Goal: Task Accomplishment & Management: Manage account settings

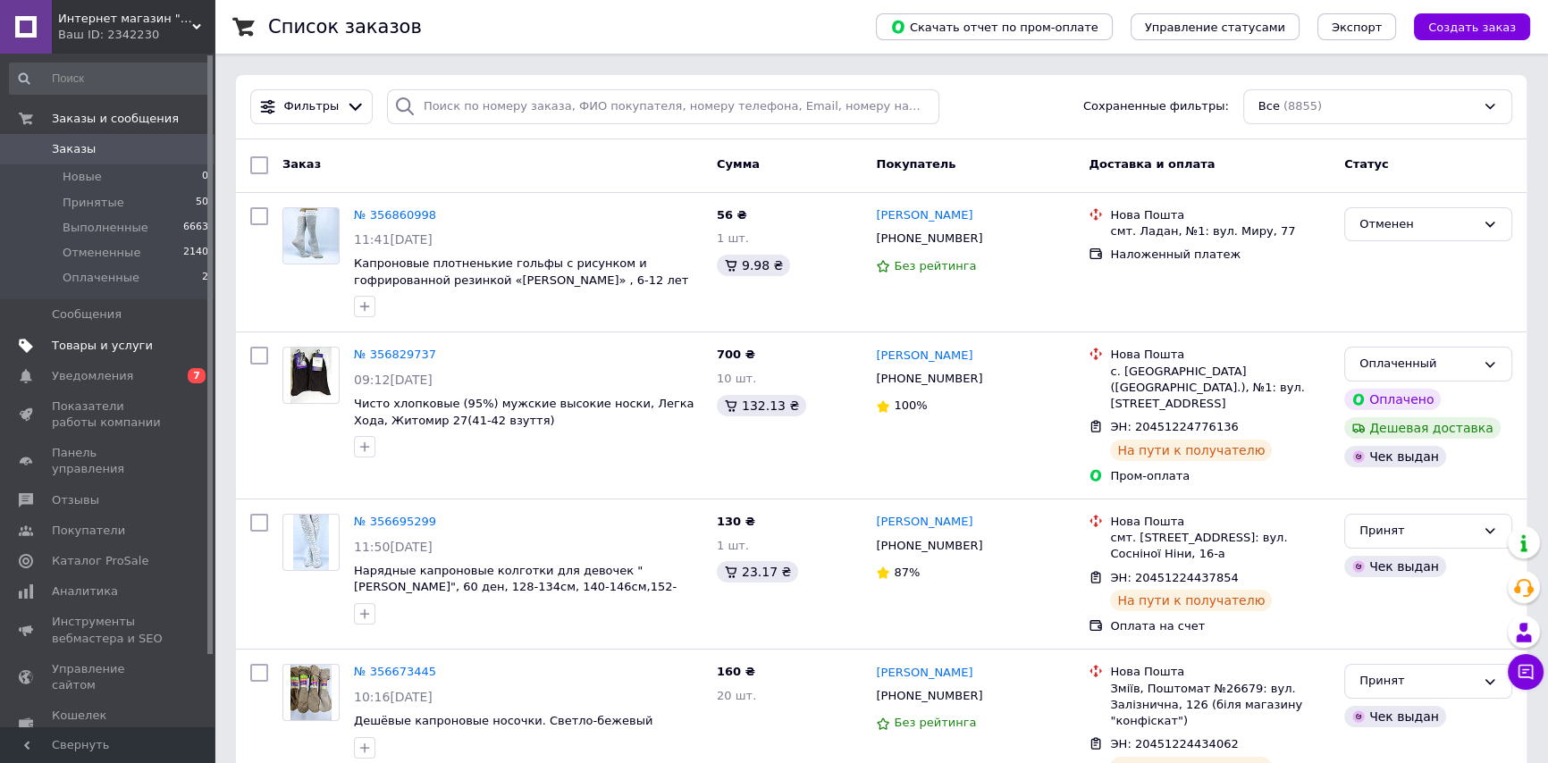
click at [119, 340] on span "Товары и услуги" at bounding box center [102, 346] width 101 height 16
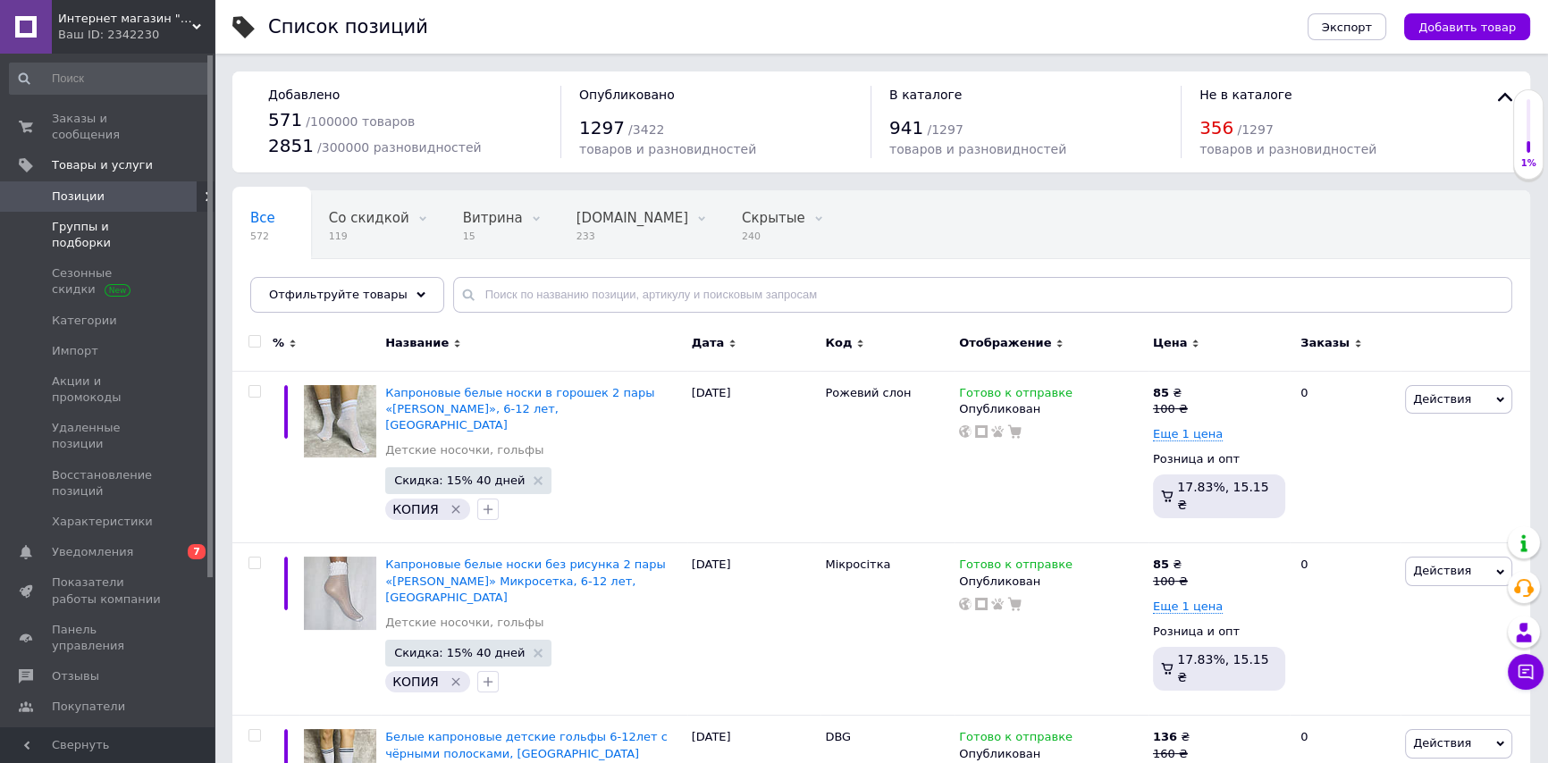
click at [125, 219] on span "Группы и подборки" at bounding box center [108, 235] width 113 height 32
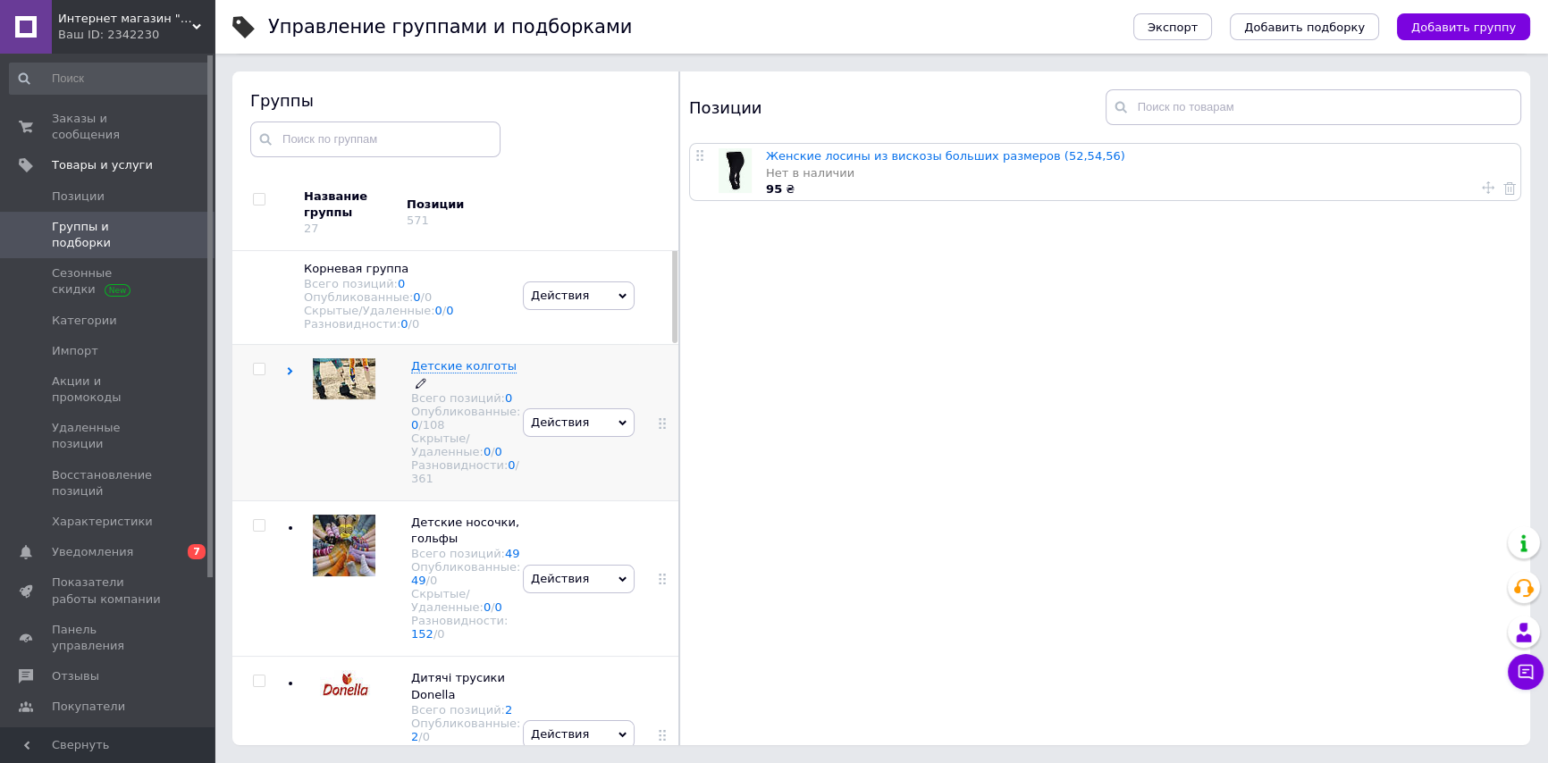
click at [450, 367] on span "Детские колготы" at bounding box center [463, 365] width 105 height 13
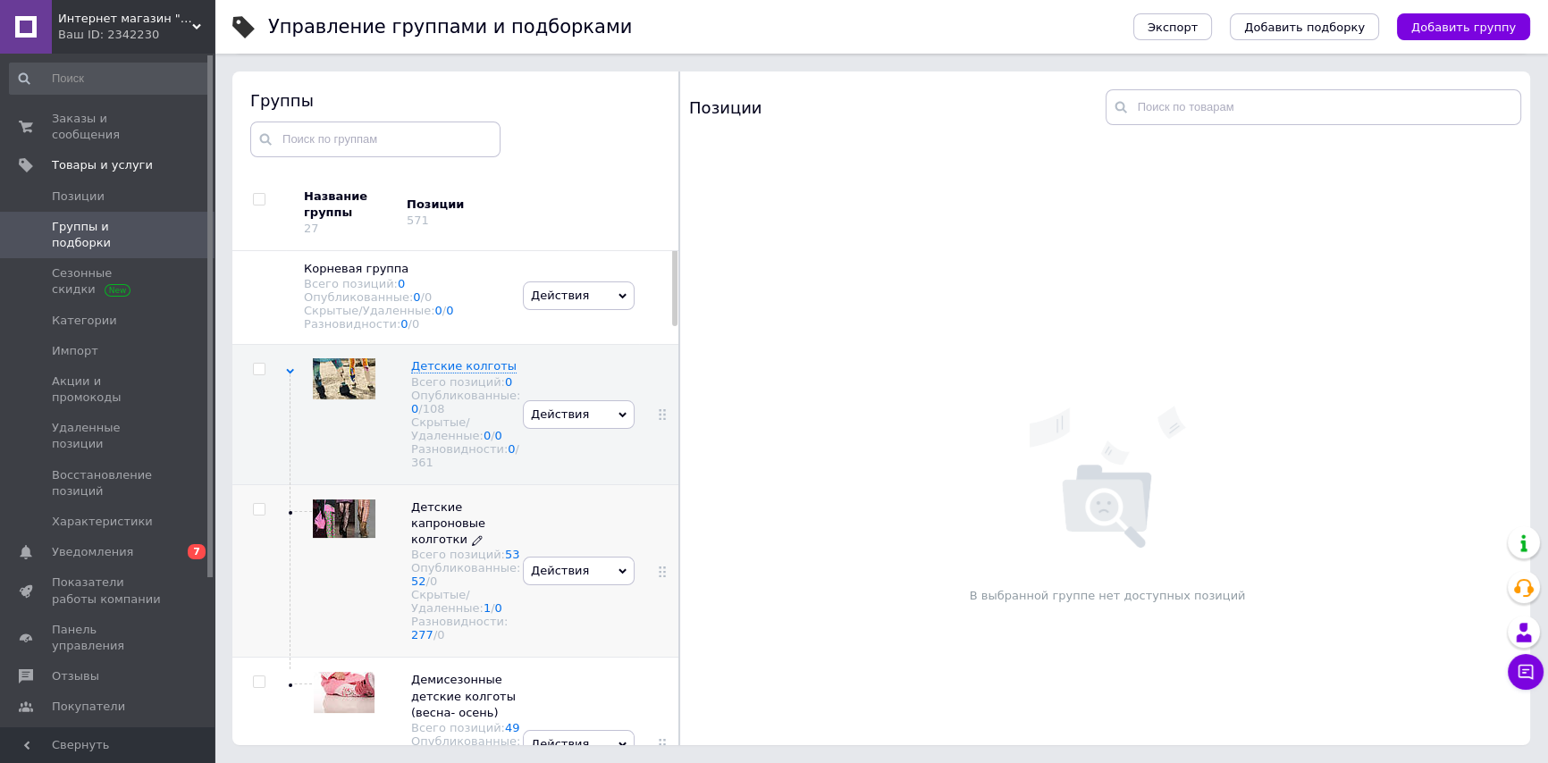
click at [437, 540] on span "Детские капроновые колготки" at bounding box center [448, 523] width 74 height 46
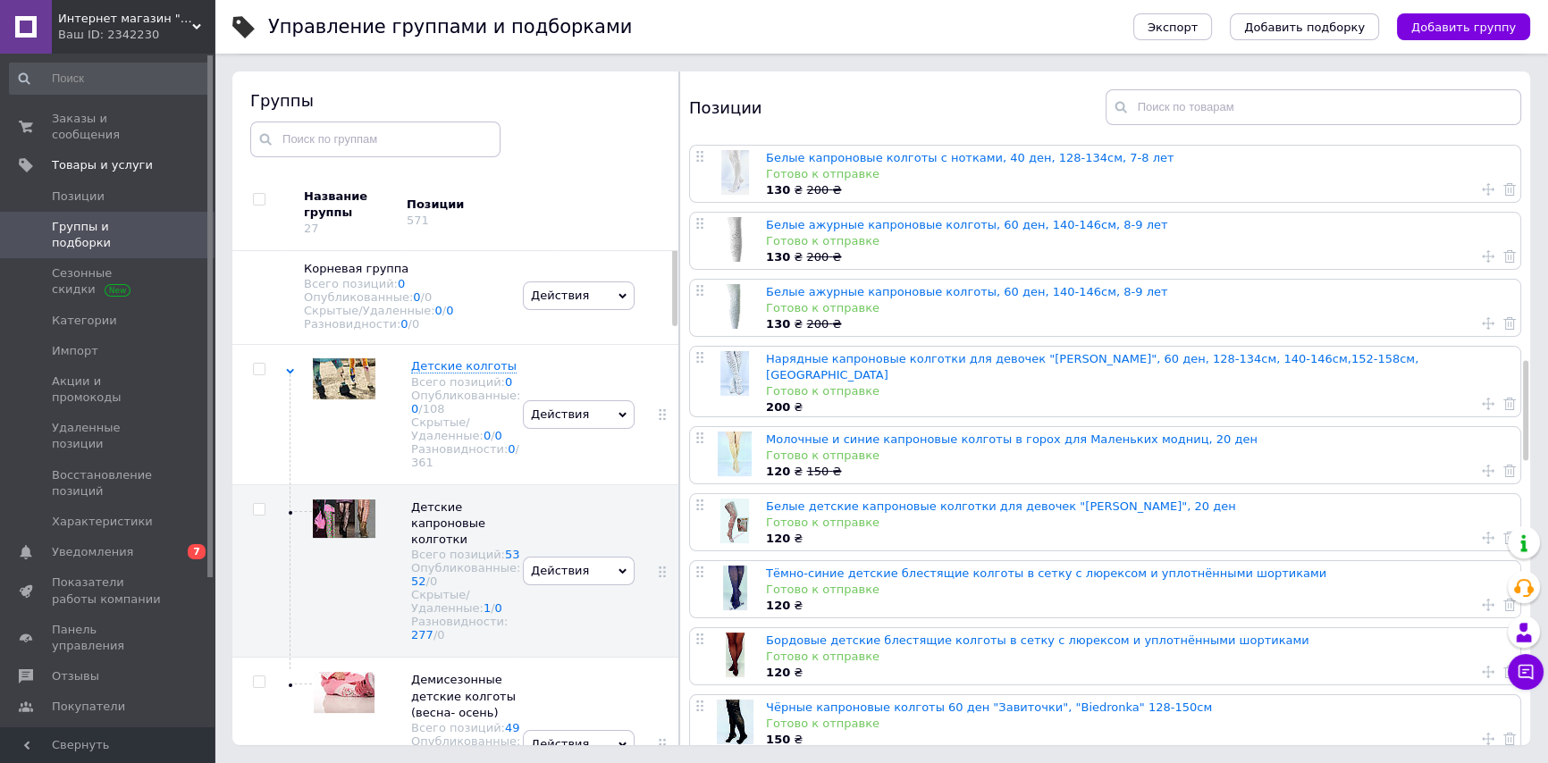
scroll to position [1299, 0]
click at [1020, 351] on link "Нарядные капроновые колготки для девочек "[PERSON_NAME]", 60 ден, 128-134см, 14…" at bounding box center [1092, 365] width 652 height 29
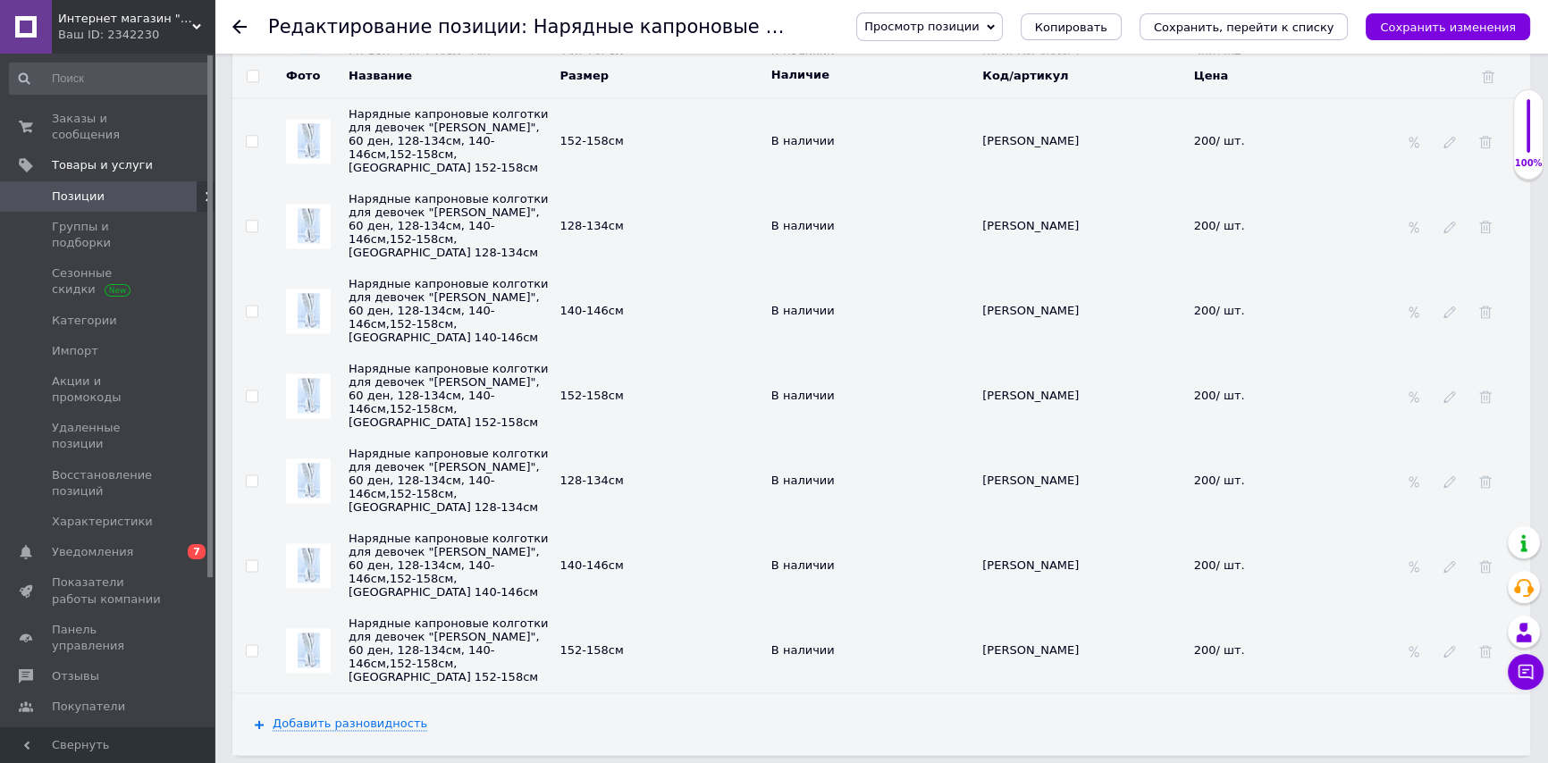
scroll to position [2843, 0]
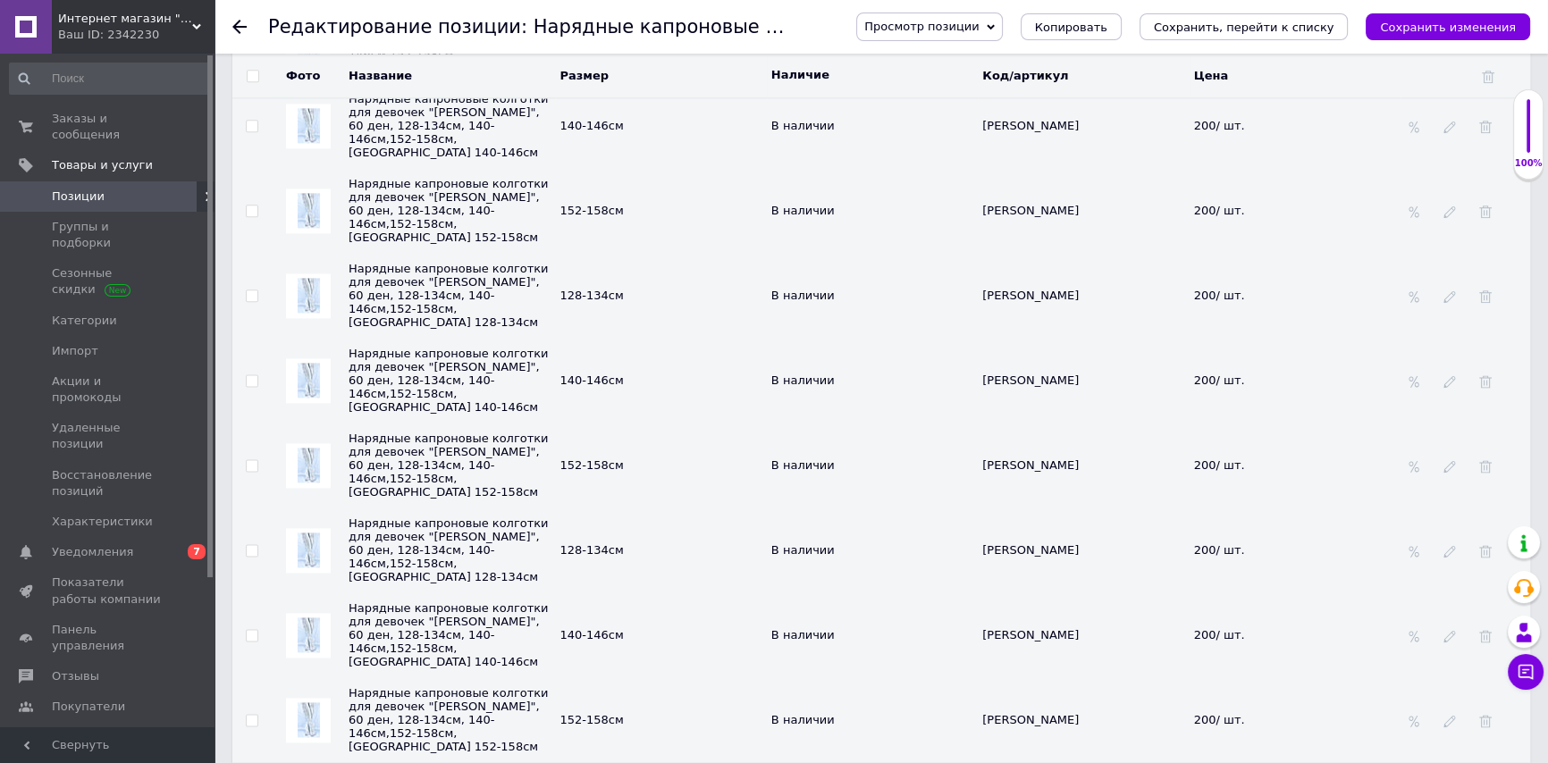
click at [250, 715] on input "checkbox" at bounding box center [252, 721] width 12 height 12
checkbox input "true"
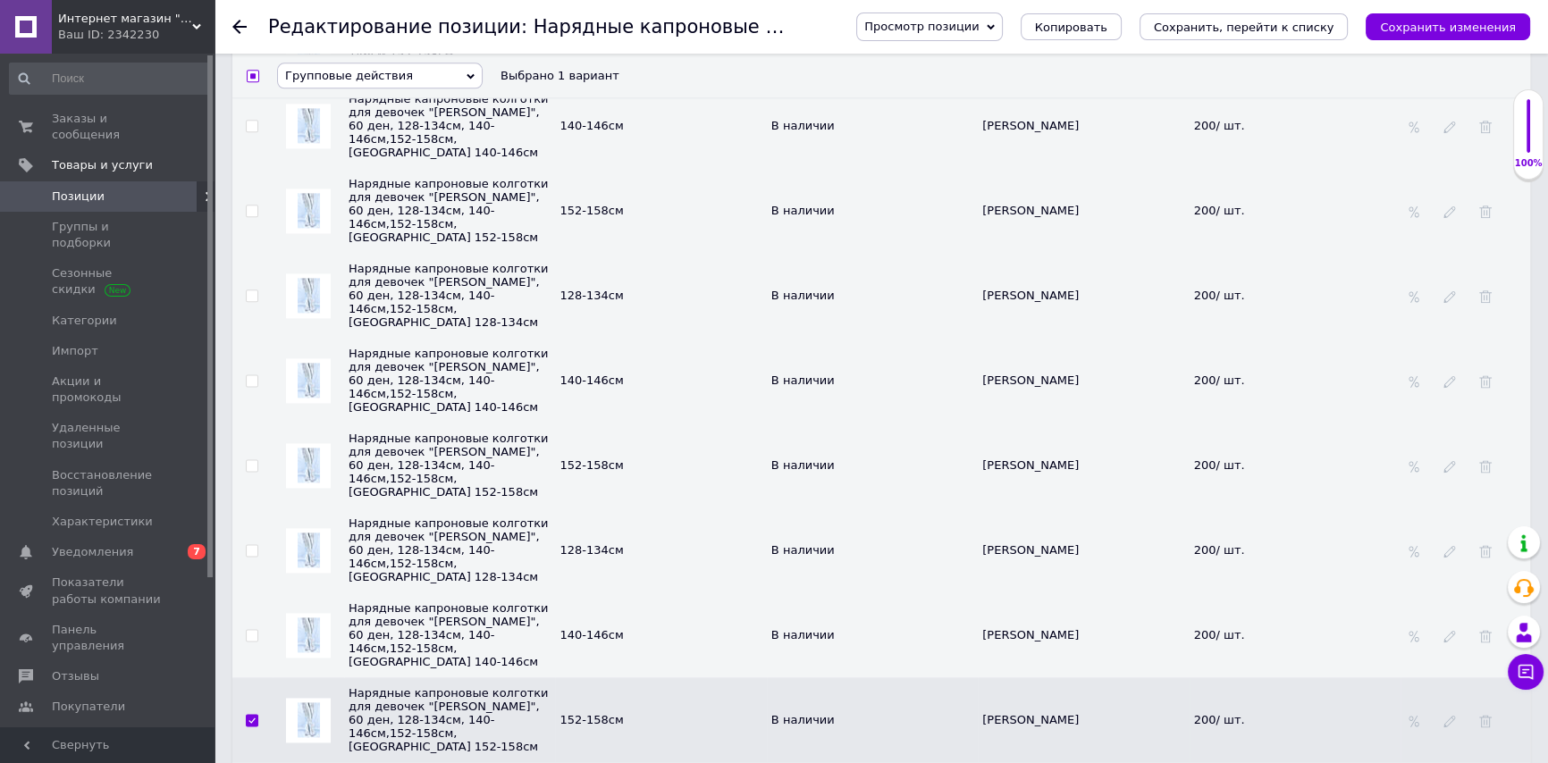
scroll to position [2843, 0]
click at [254, 629] on input "checkbox" at bounding box center [252, 635] width 12 height 12
checkbox input "true"
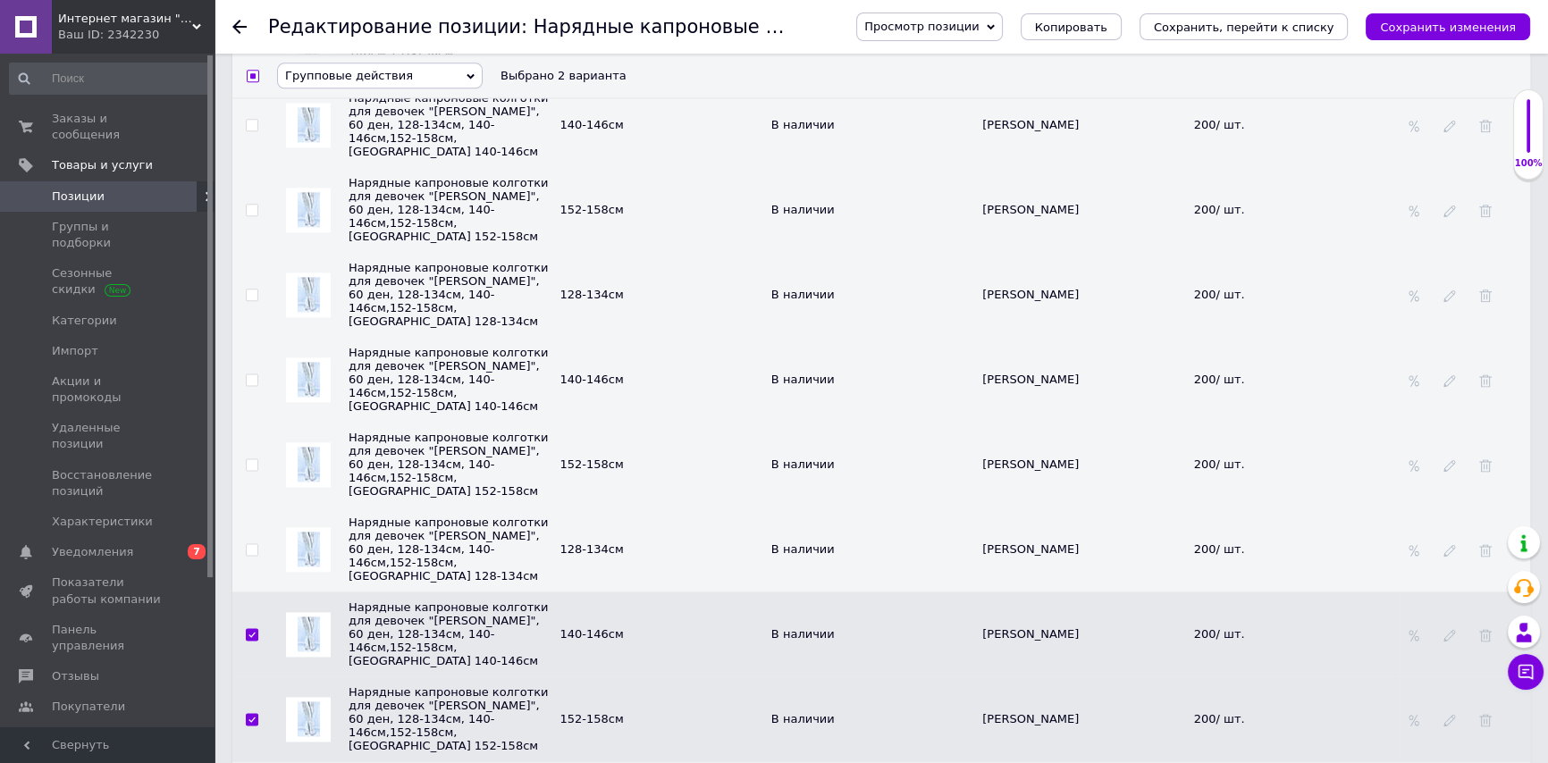
click at [256, 543] on label at bounding box center [252, 549] width 13 height 13
click at [256, 544] on input "checkbox" at bounding box center [252, 550] width 12 height 12
checkbox input "true"
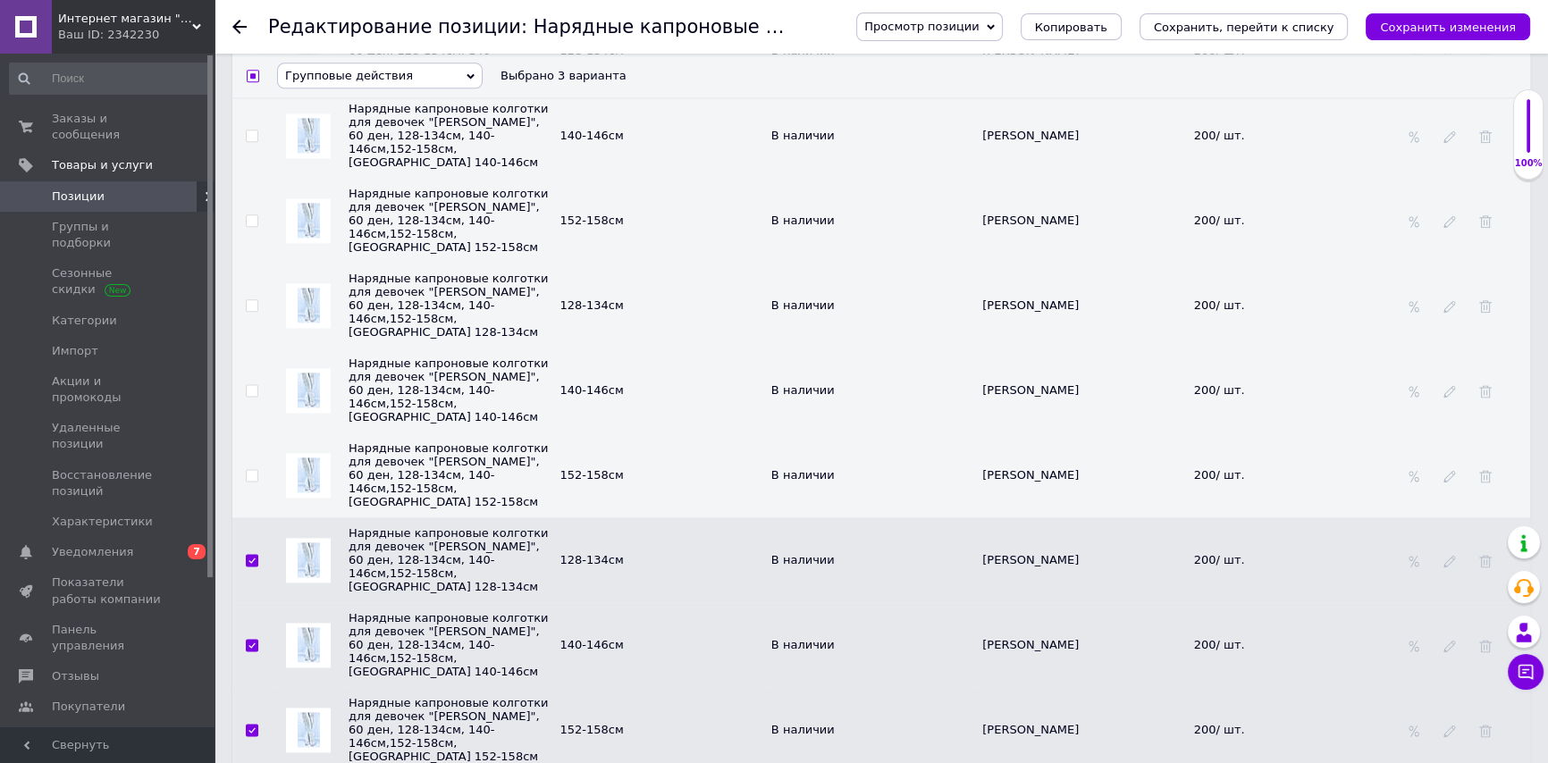
scroll to position [2681, 0]
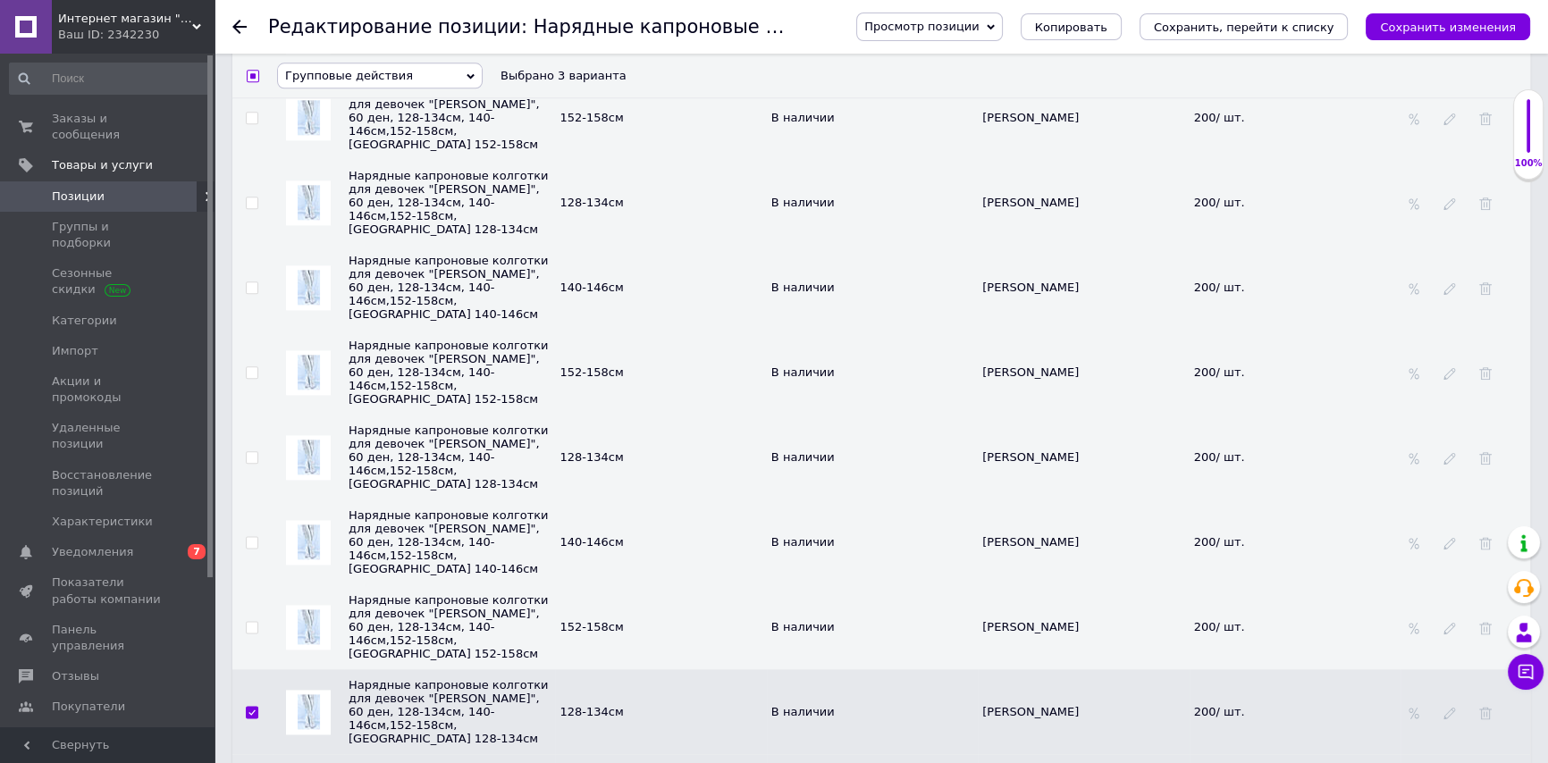
click at [250, 622] on input "checkbox" at bounding box center [252, 628] width 12 height 12
checkbox input "true"
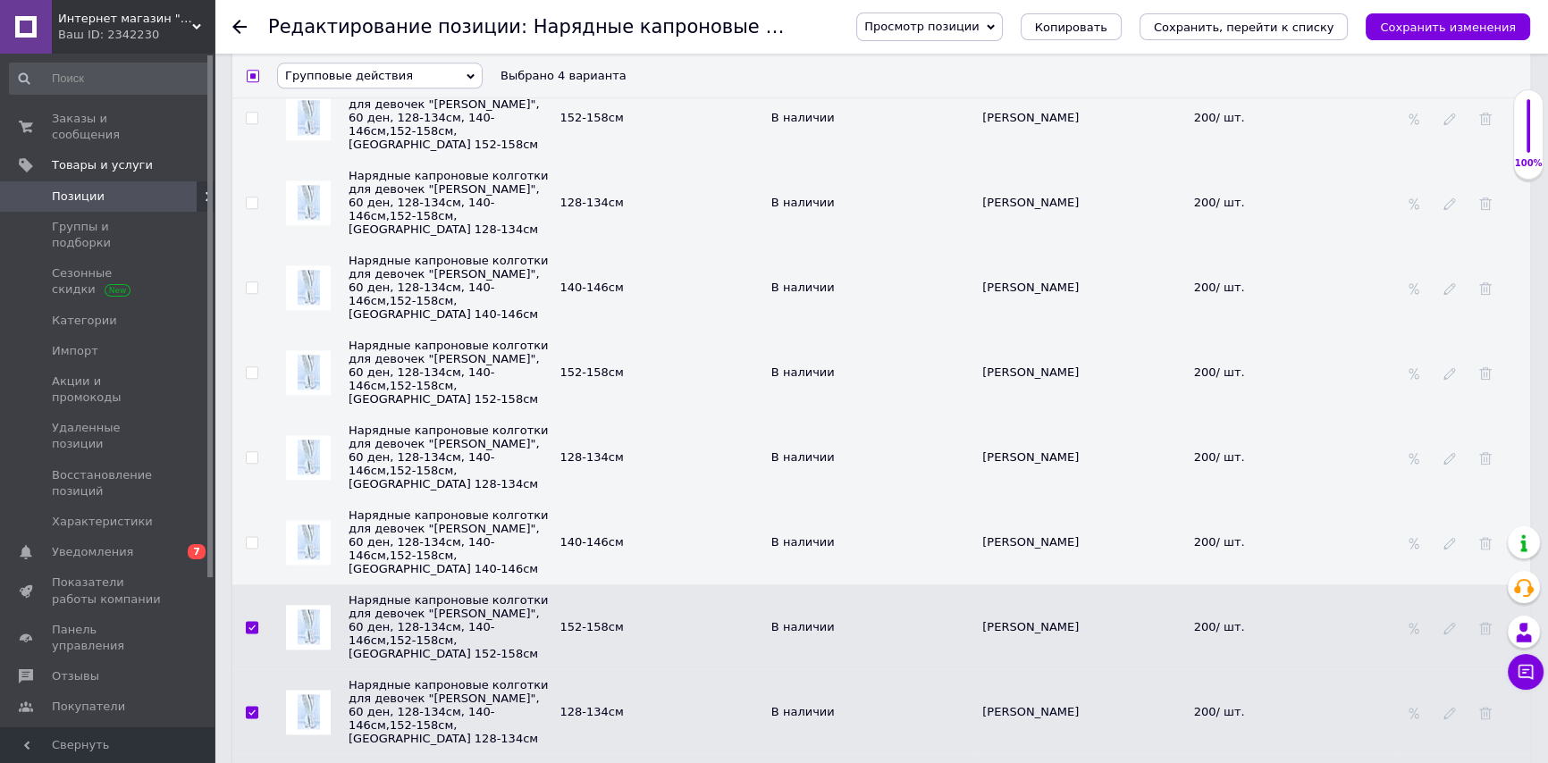
click at [255, 500] on td at bounding box center [252, 542] width 40 height 85
click at [250, 452] on input "checkbox" at bounding box center [252, 458] width 12 height 12
checkbox input "true"
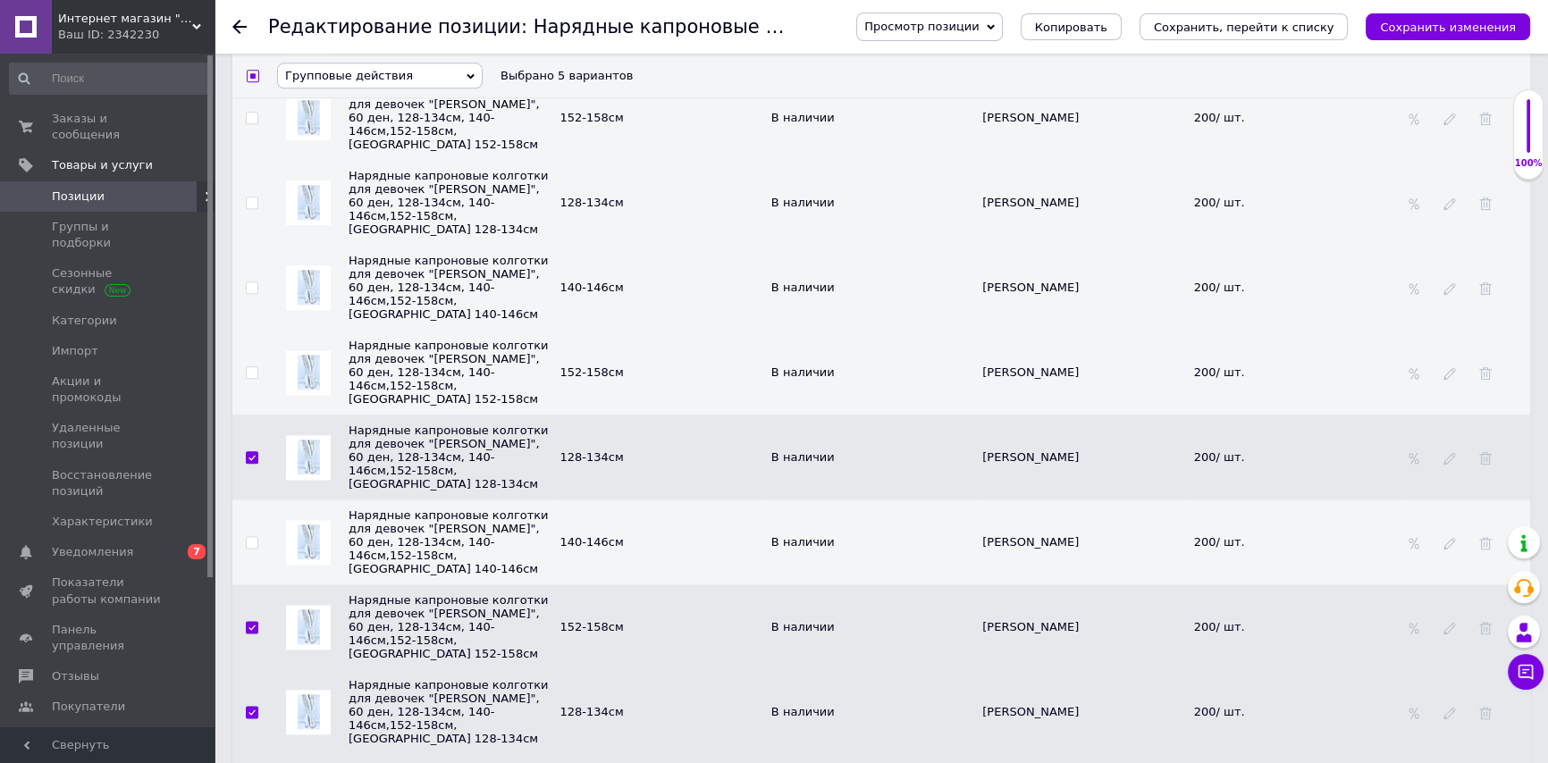
click at [253, 537] on input "checkbox" at bounding box center [252, 543] width 12 height 12
checkbox input "true"
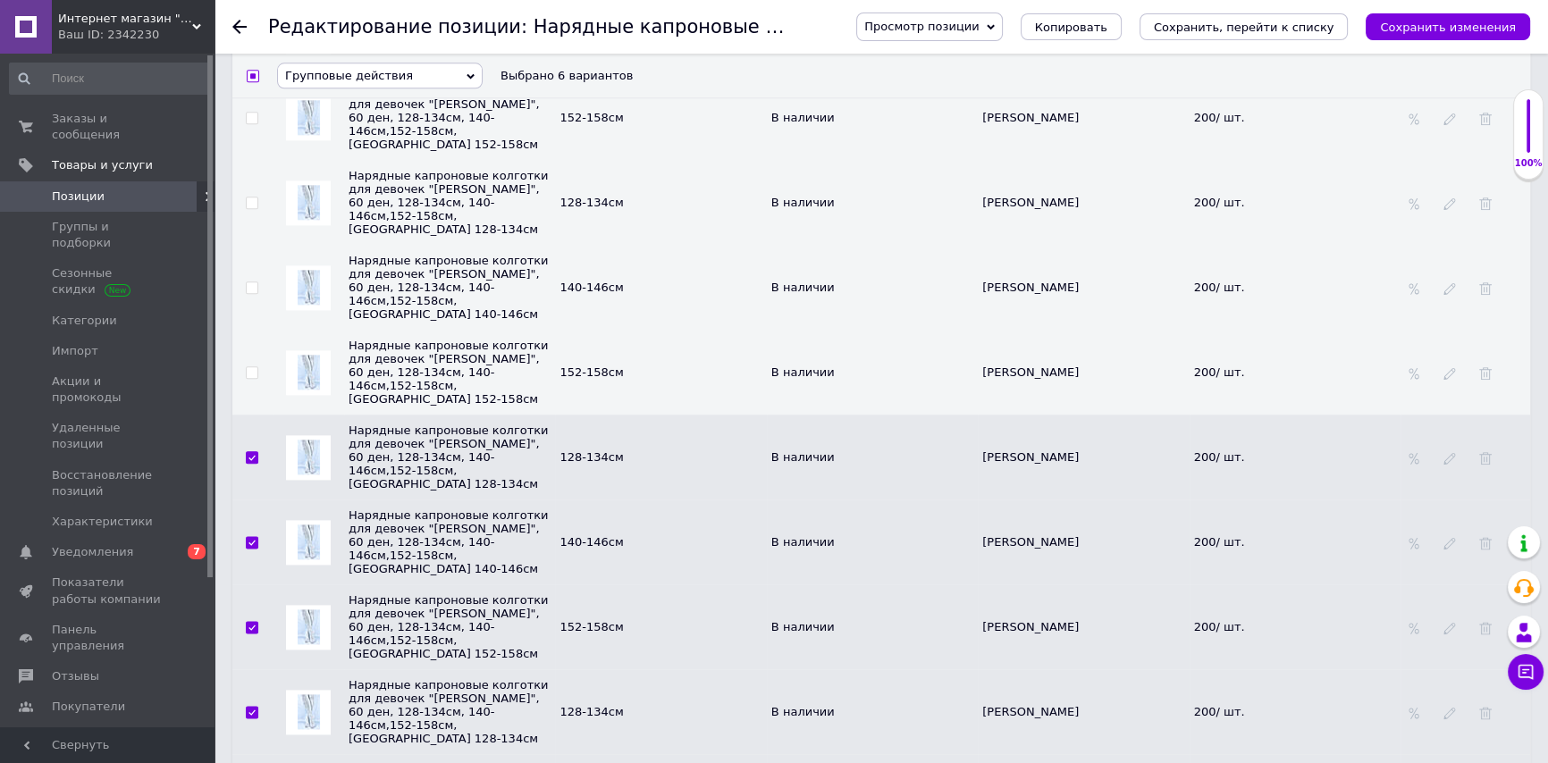
click at [407, 74] on span "Групповые действия" at bounding box center [380, 76] width 206 height 26
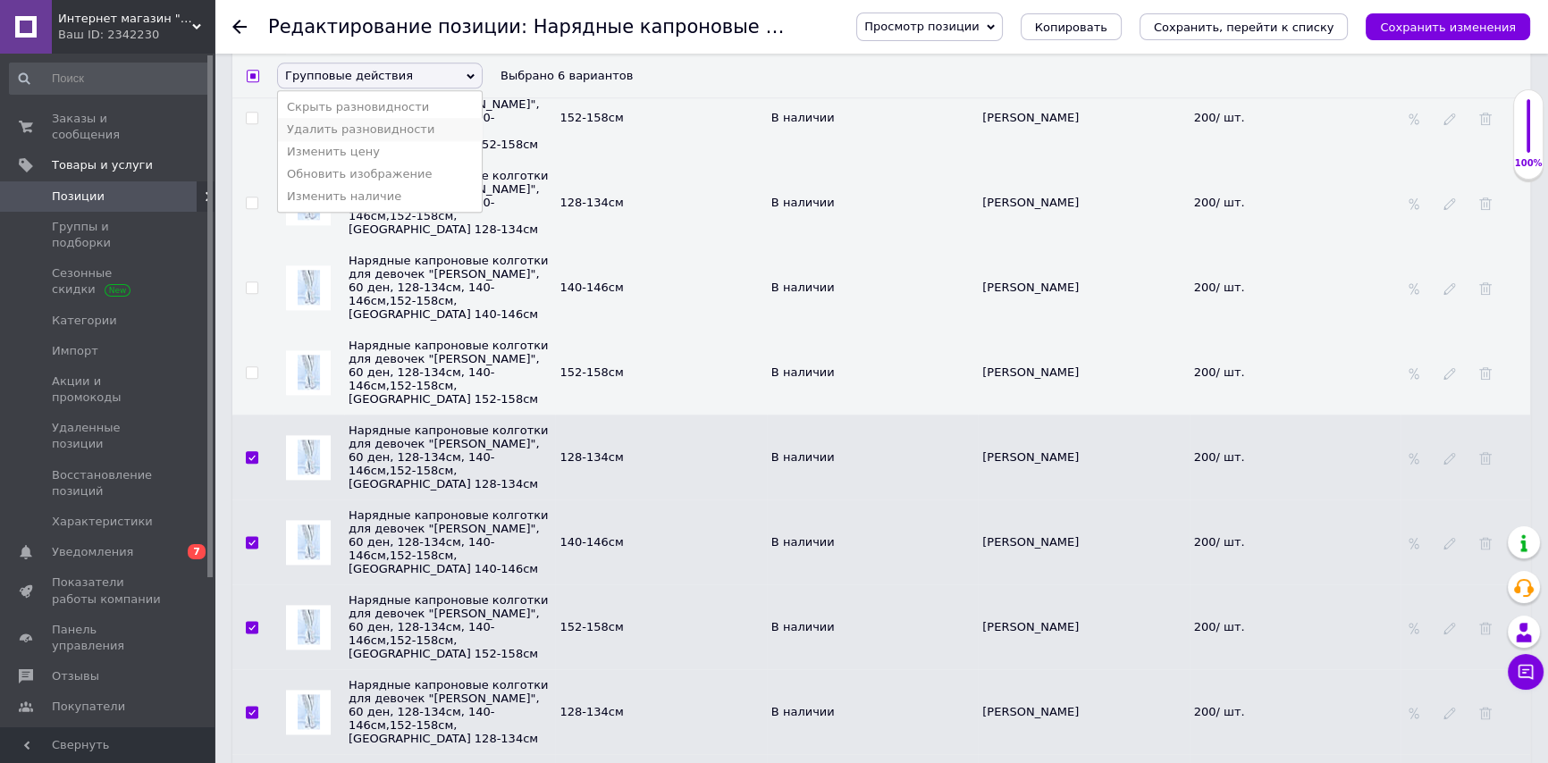
click at [437, 122] on li "Удалить разновидности" at bounding box center [380, 129] width 204 height 22
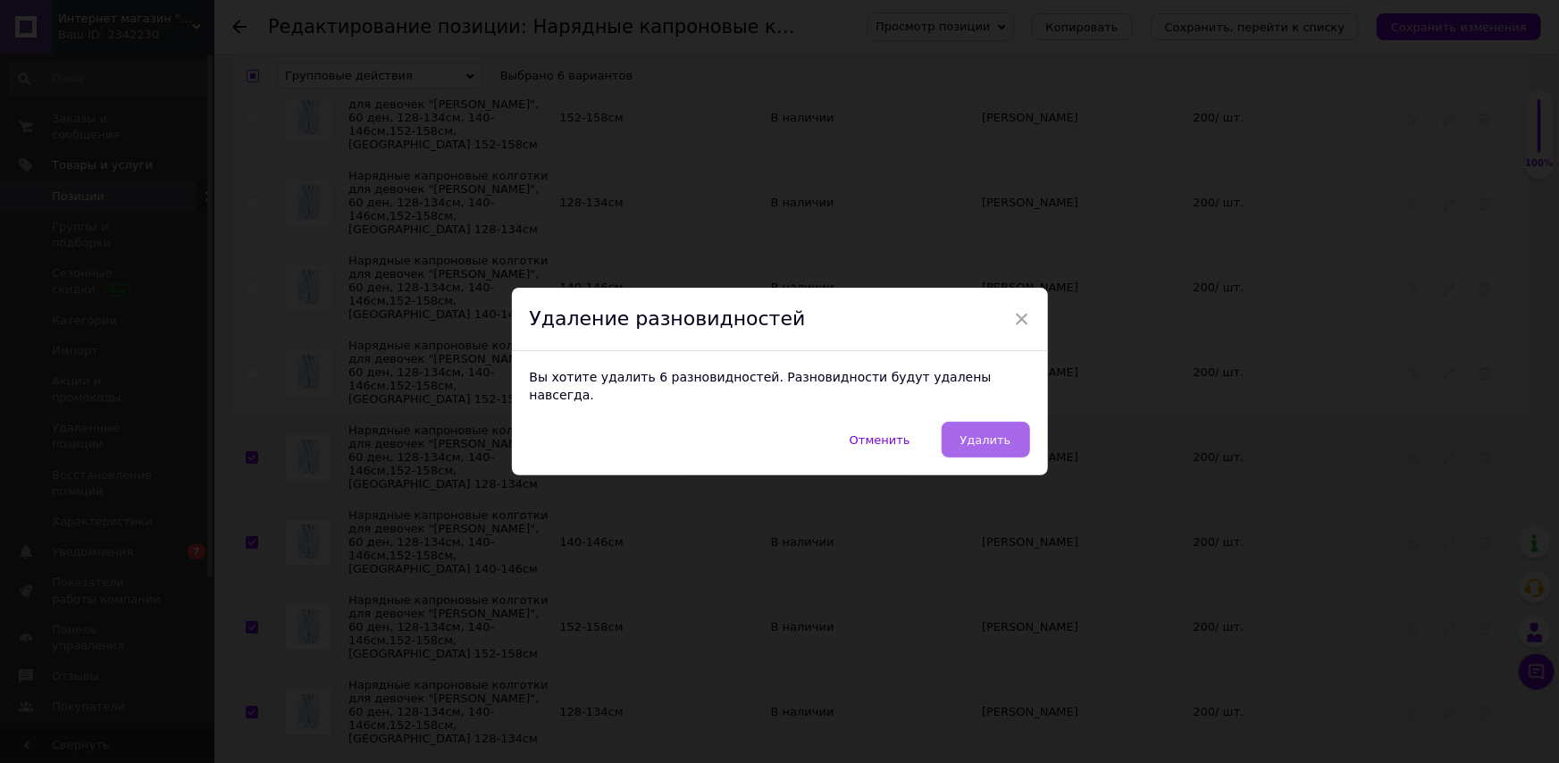
click at [1003, 422] on button "Удалить" at bounding box center [986, 440] width 88 height 36
checkbox input "false"
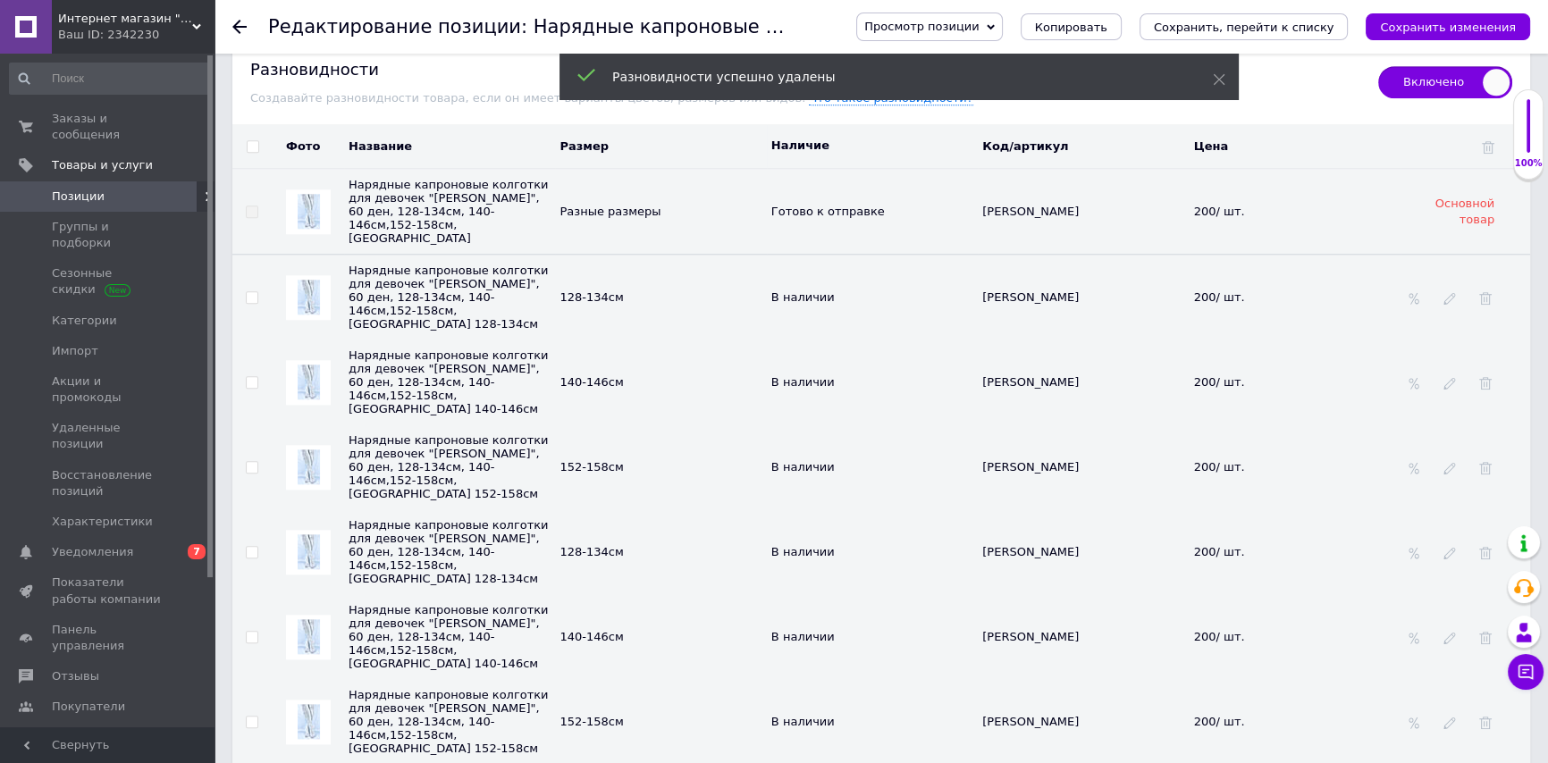
scroll to position [2356, 0]
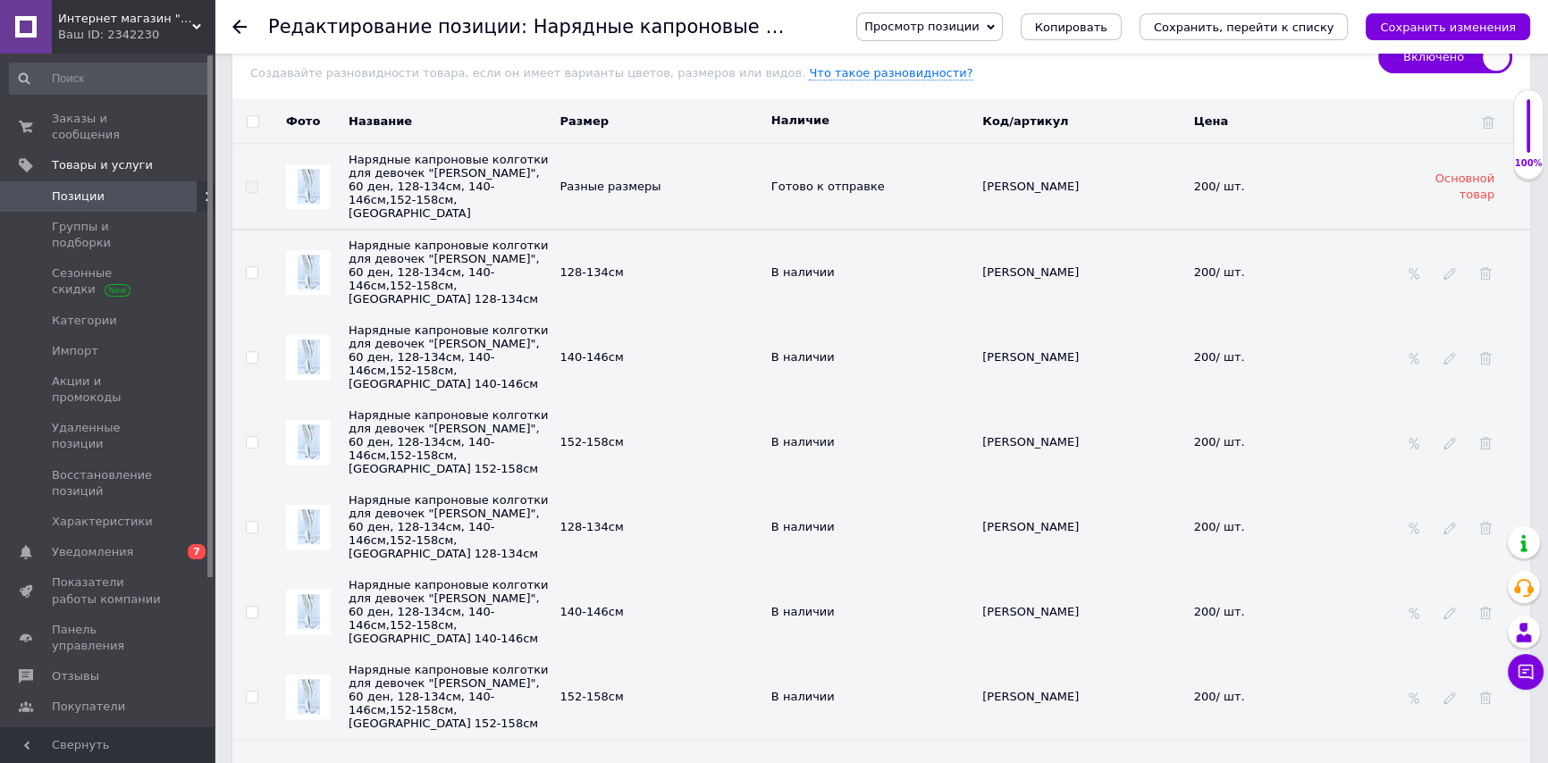
click at [248, 691] on span at bounding box center [252, 697] width 13 height 13
click at [248, 692] on input "checkbox" at bounding box center [252, 698] width 12 height 12
checkbox input "true"
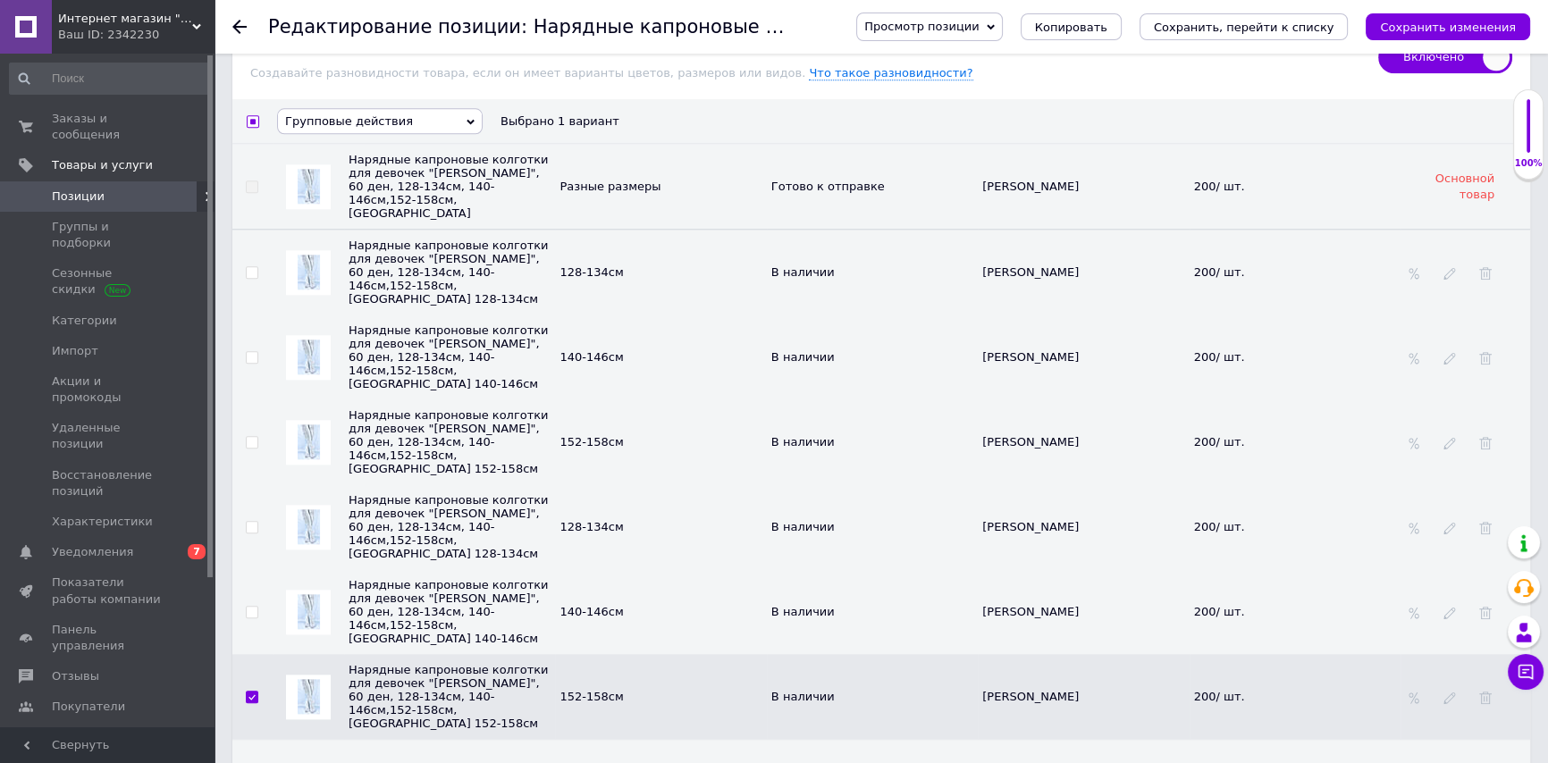
click at [247, 569] on td at bounding box center [252, 611] width 40 height 85
click at [250, 607] on input "checkbox" at bounding box center [252, 613] width 12 height 12
checkbox input "true"
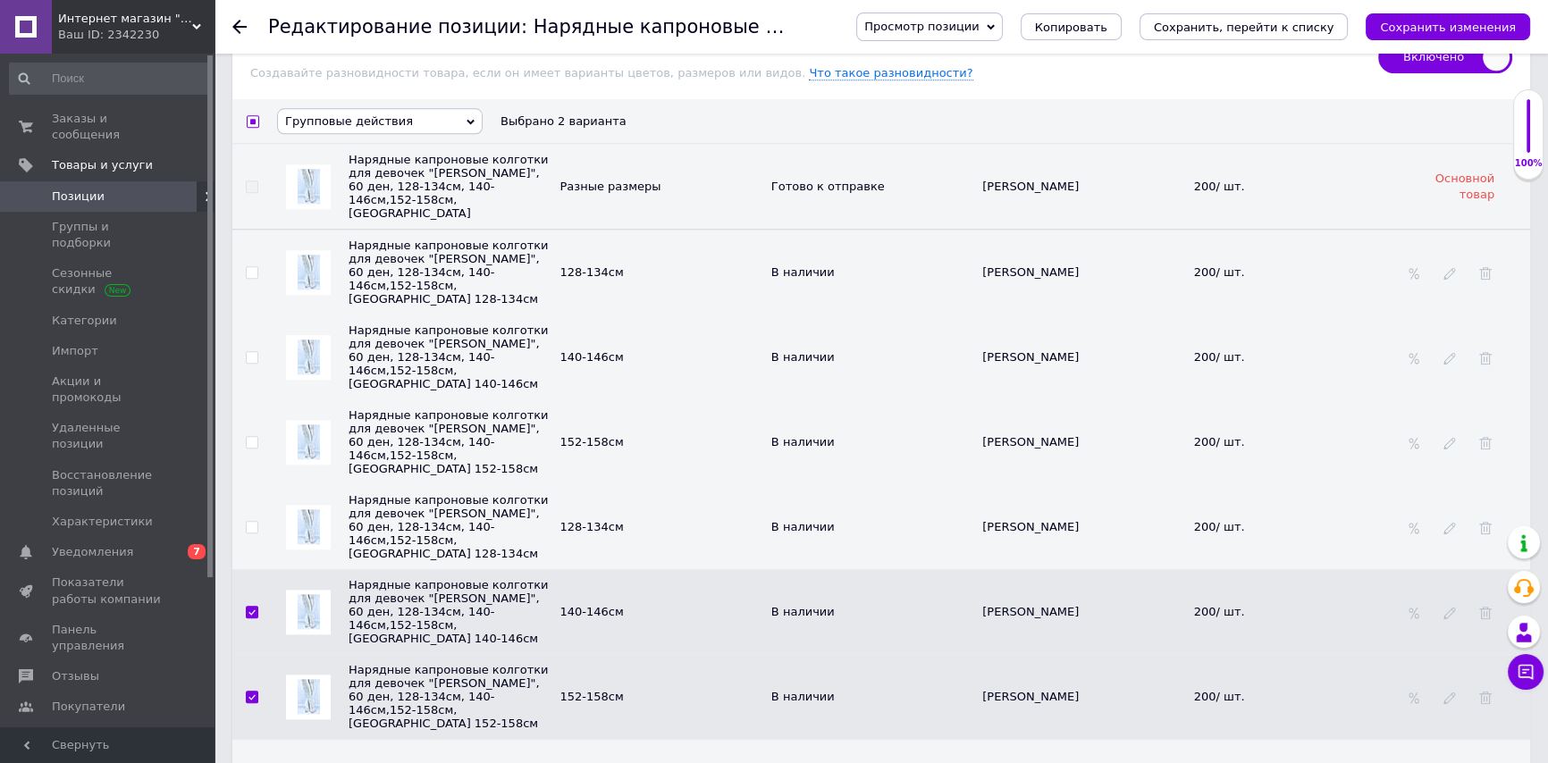
click at [259, 484] on td at bounding box center [252, 526] width 40 height 85
click at [248, 522] on input "checkbox" at bounding box center [252, 528] width 12 height 12
checkbox input "true"
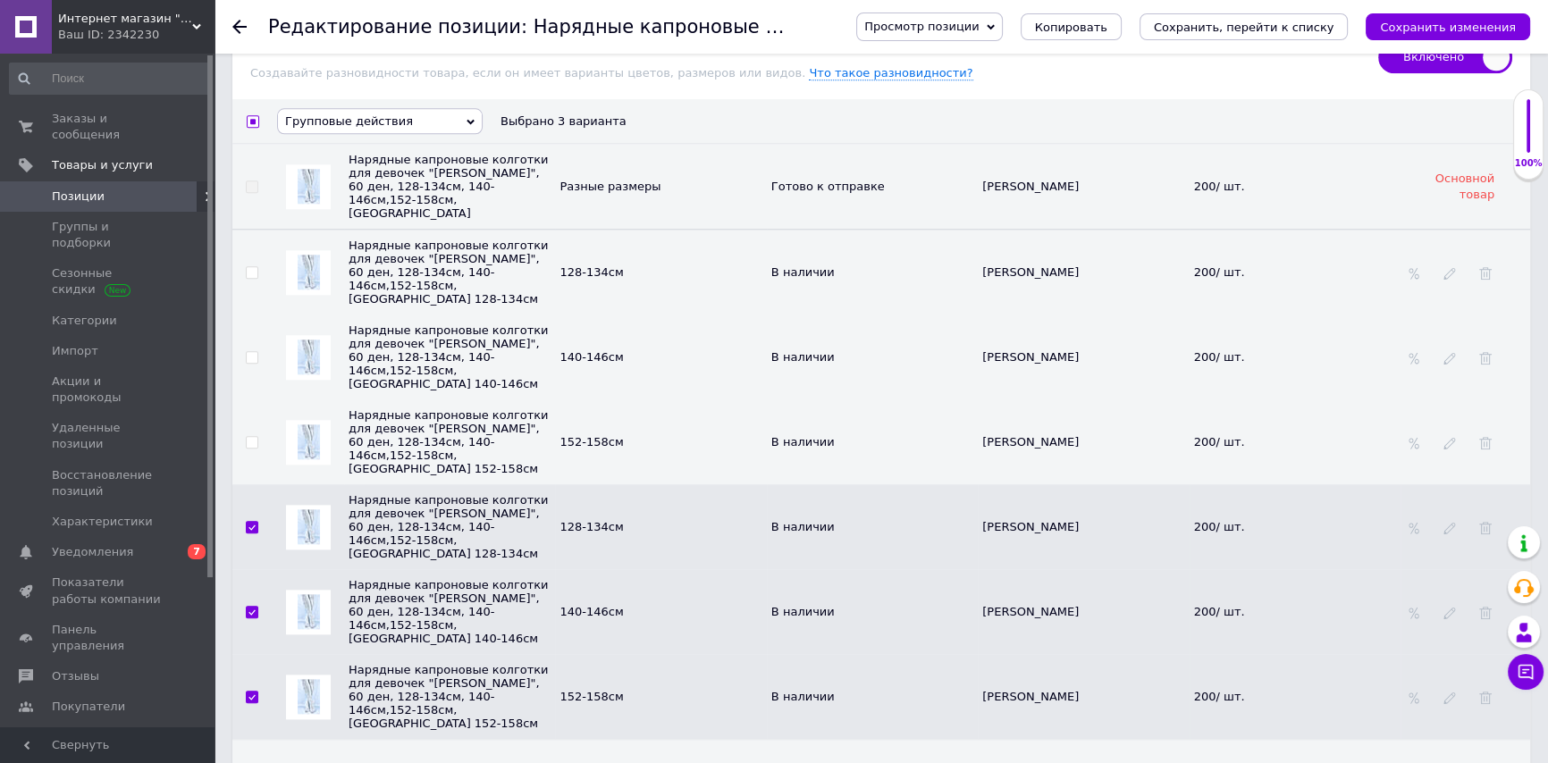
click at [315, 114] on span "Групповые действия" at bounding box center [349, 120] width 128 height 13
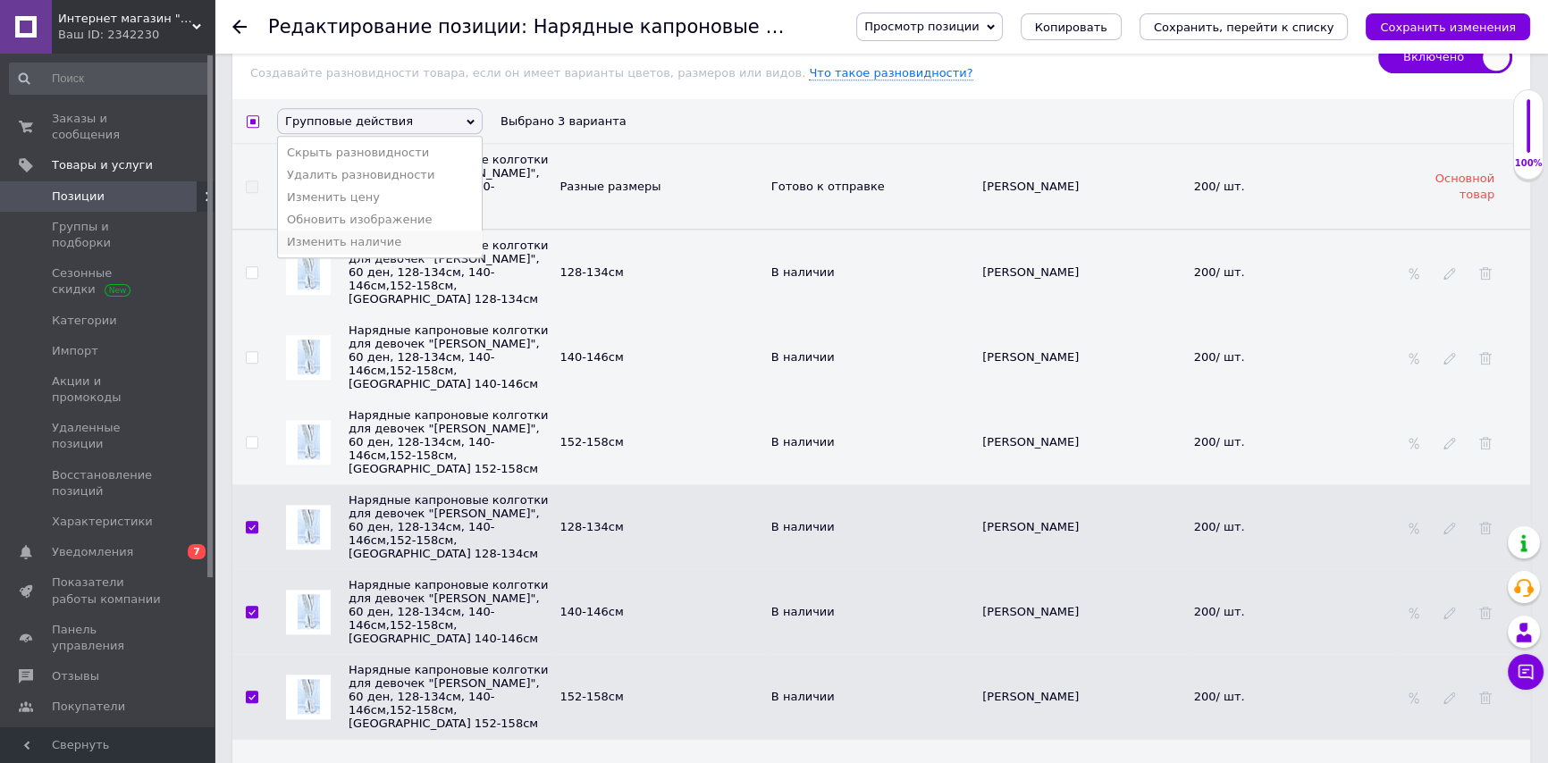
click at [365, 231] on li "Изменить наличие" at bounding box center [380, 242] width 204 height 22
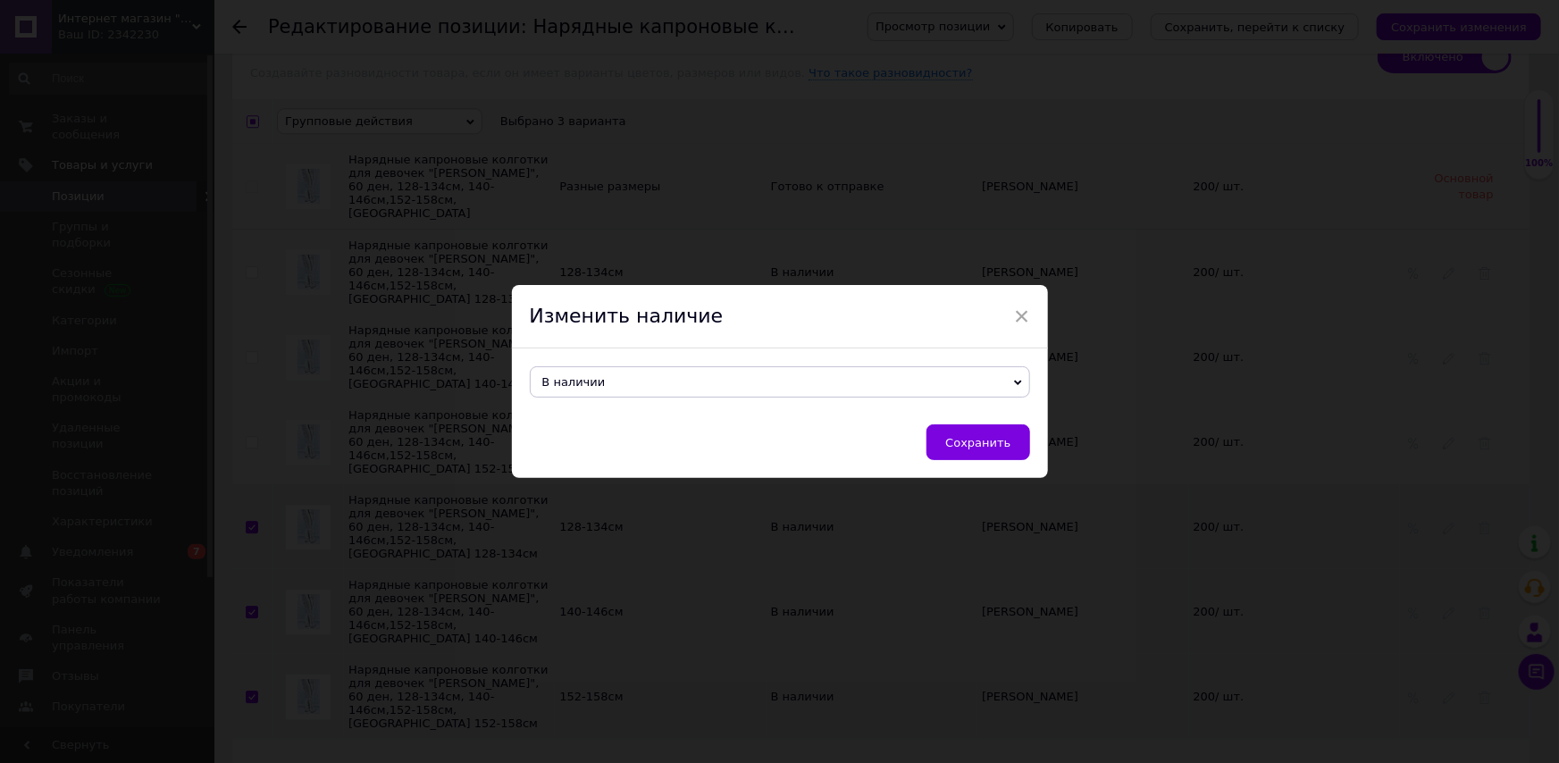
click at [1014, 313] on span "×" at bounding box center [1022, 316] width 16 height 30
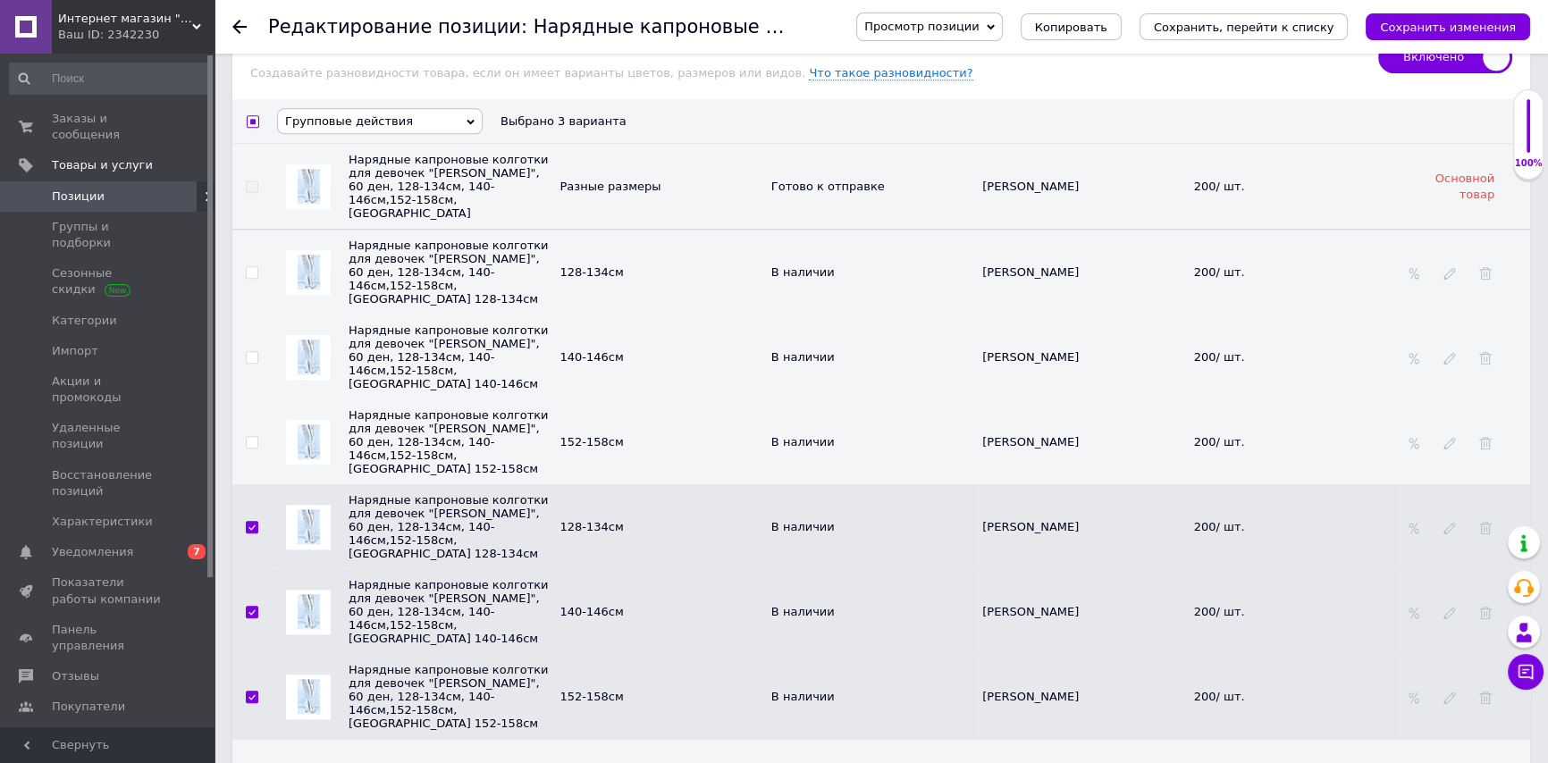
click at [338, 108] on span "Групповые действия" at bounding box center [380, 121] width 206 height 26
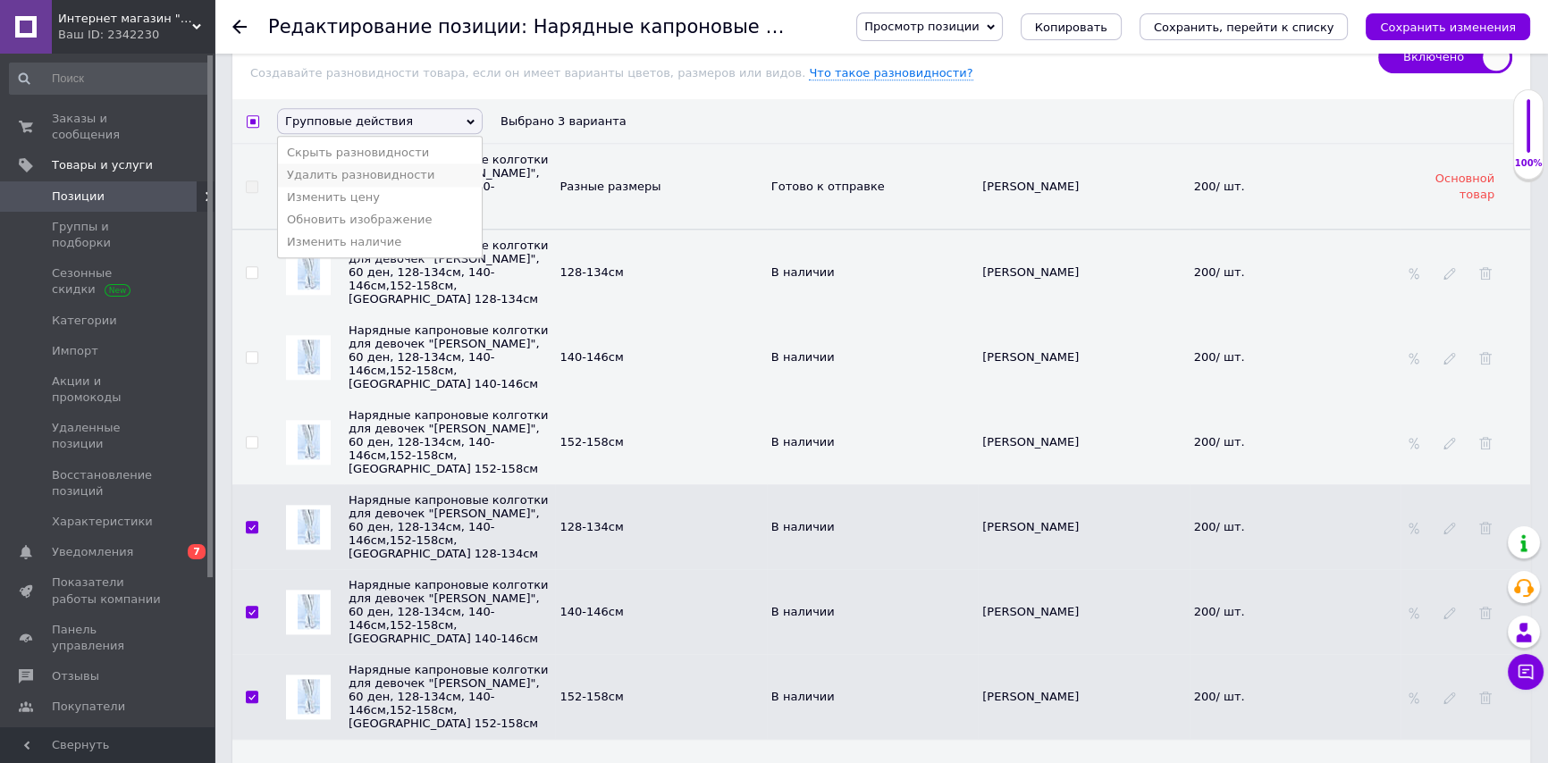
click at [394, 164] on li "Удалить разновидности" at bounding box center [380, 175] width 204 height 22
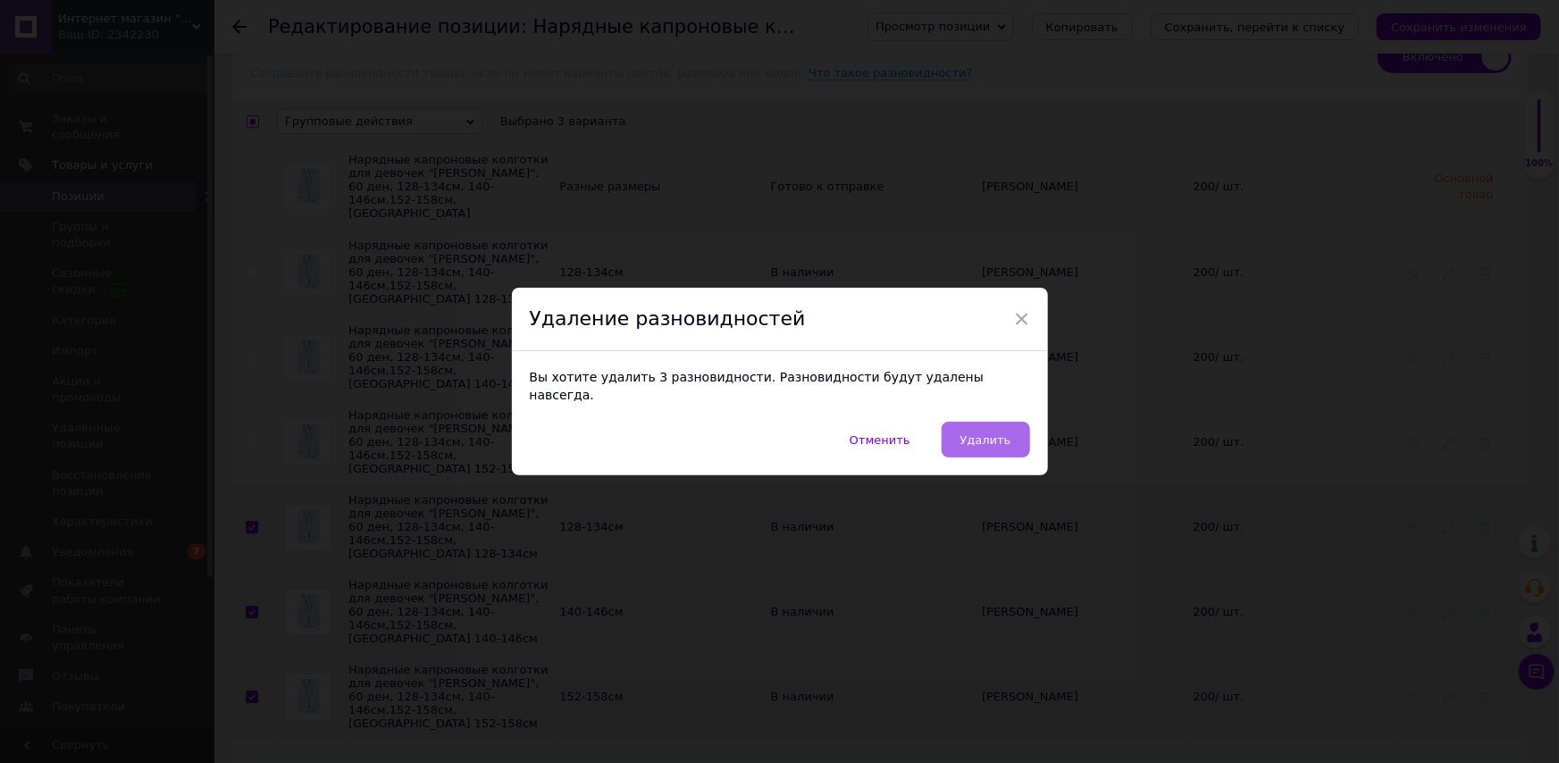
click at [996, 422] on button "Удалить" at bounding box center [986, 440] width 88 height 36
click at [989, 433] on span "Удалить" at bounding box center [986, 439] width 51 height 13
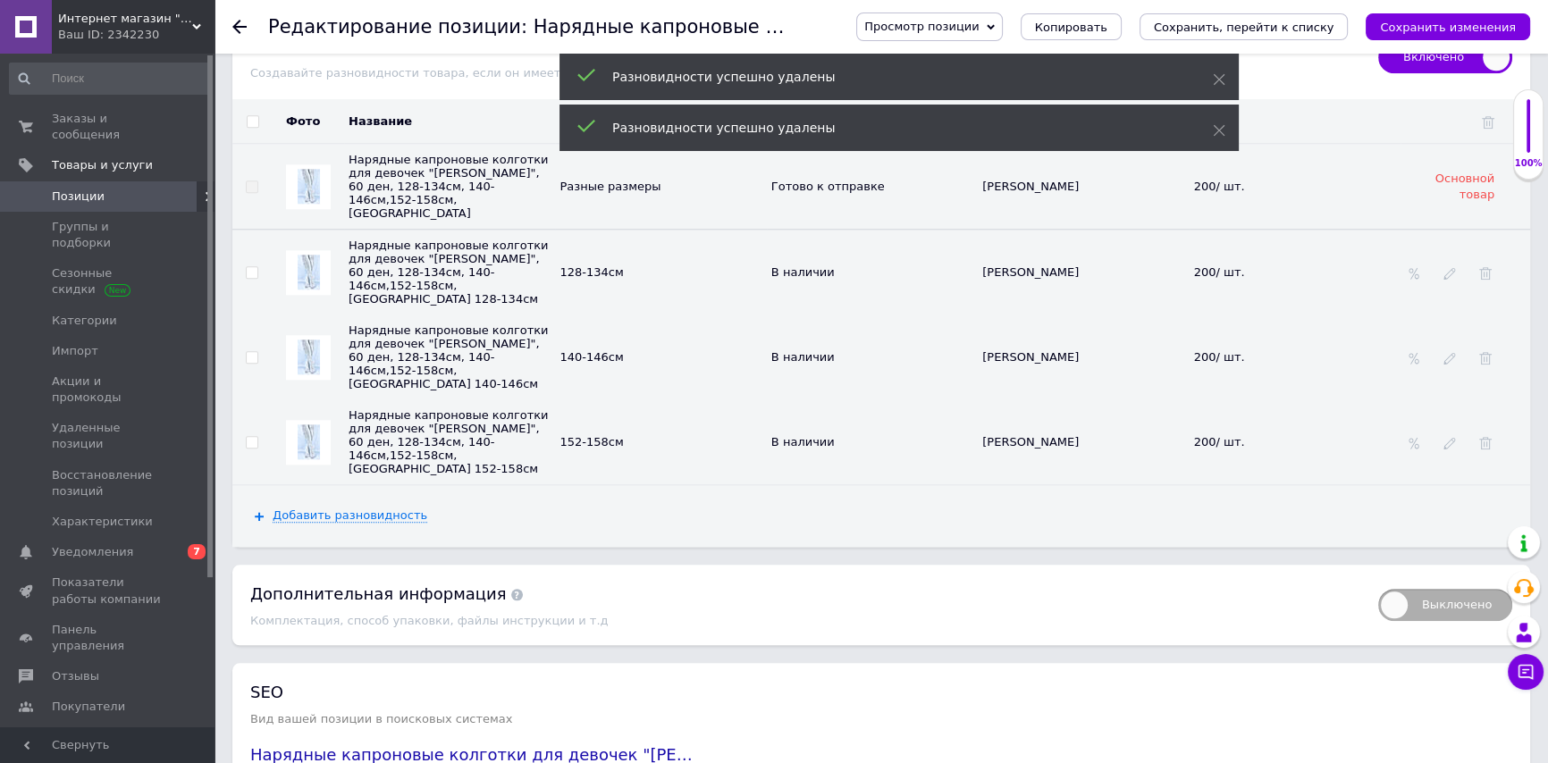
click at [254, 116] on input "checkbox" at bounding box center [253, 122] width 12 height 12
checkbox input "true"
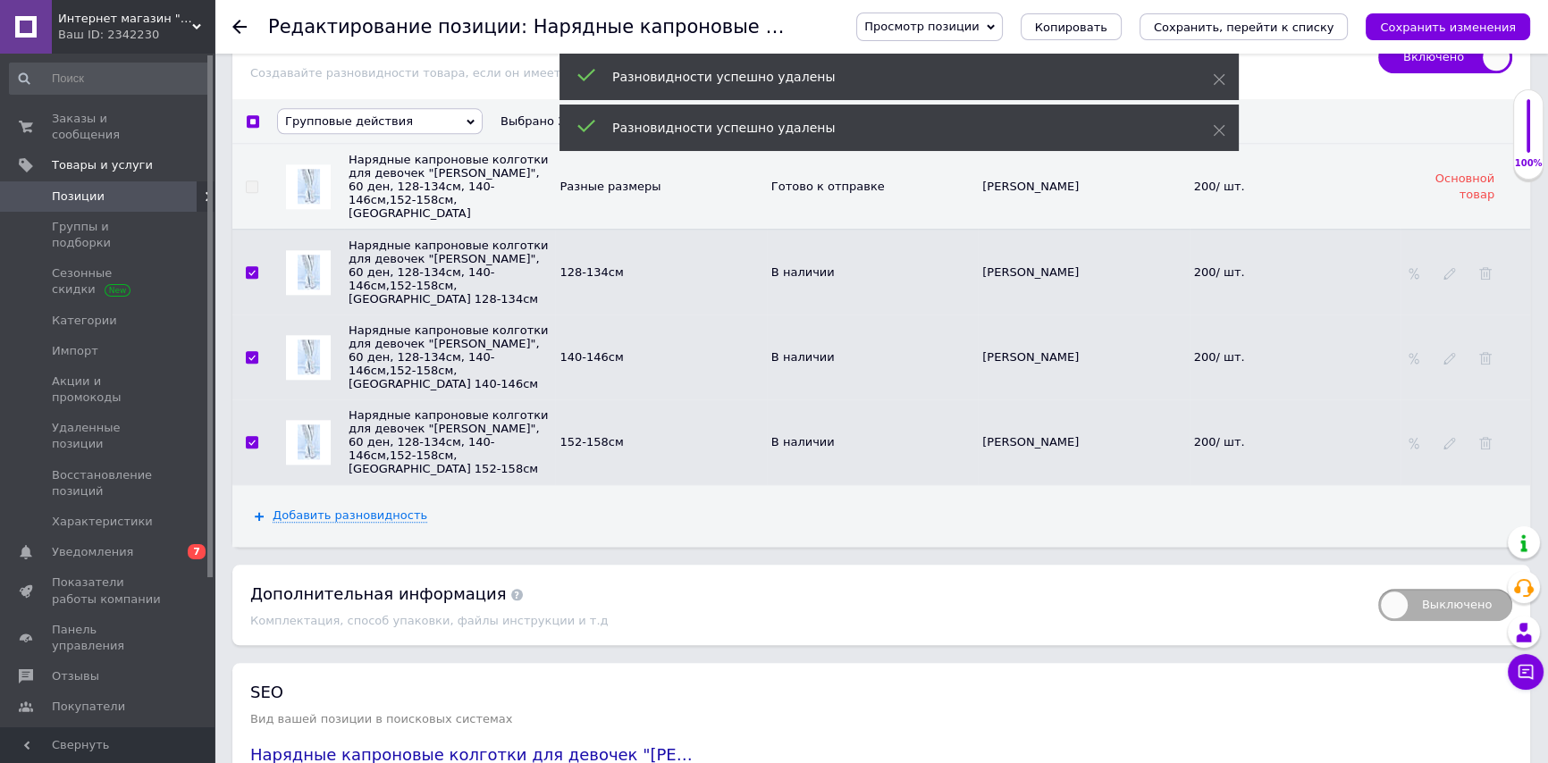
click at [436, 108] on span "Групповые действия" at bounding box center [380, 121] width 206 height 26
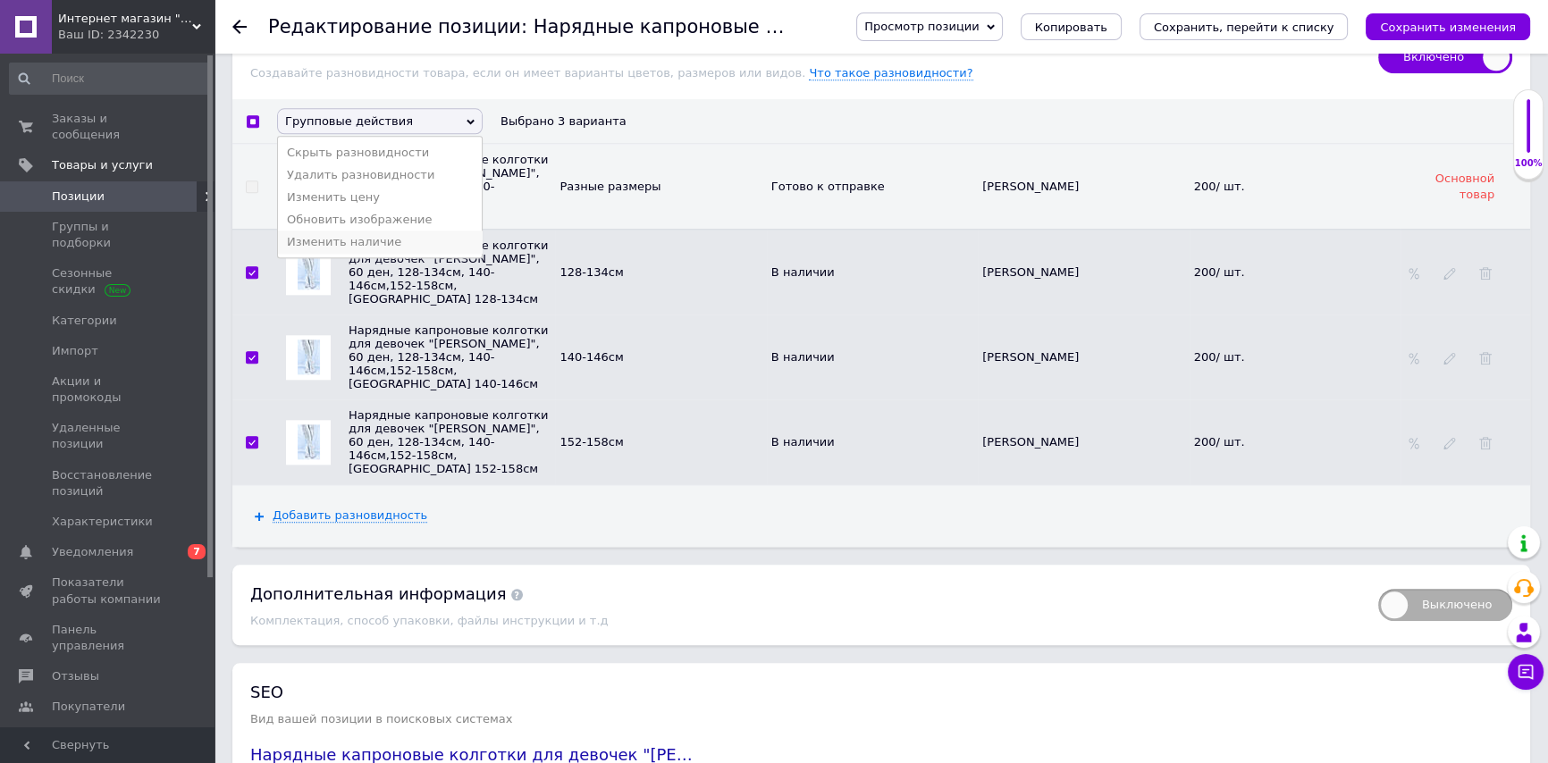
click at [382, 231] on li "Изменить наличие" at bounding box center [380, 242] width 204 height 22
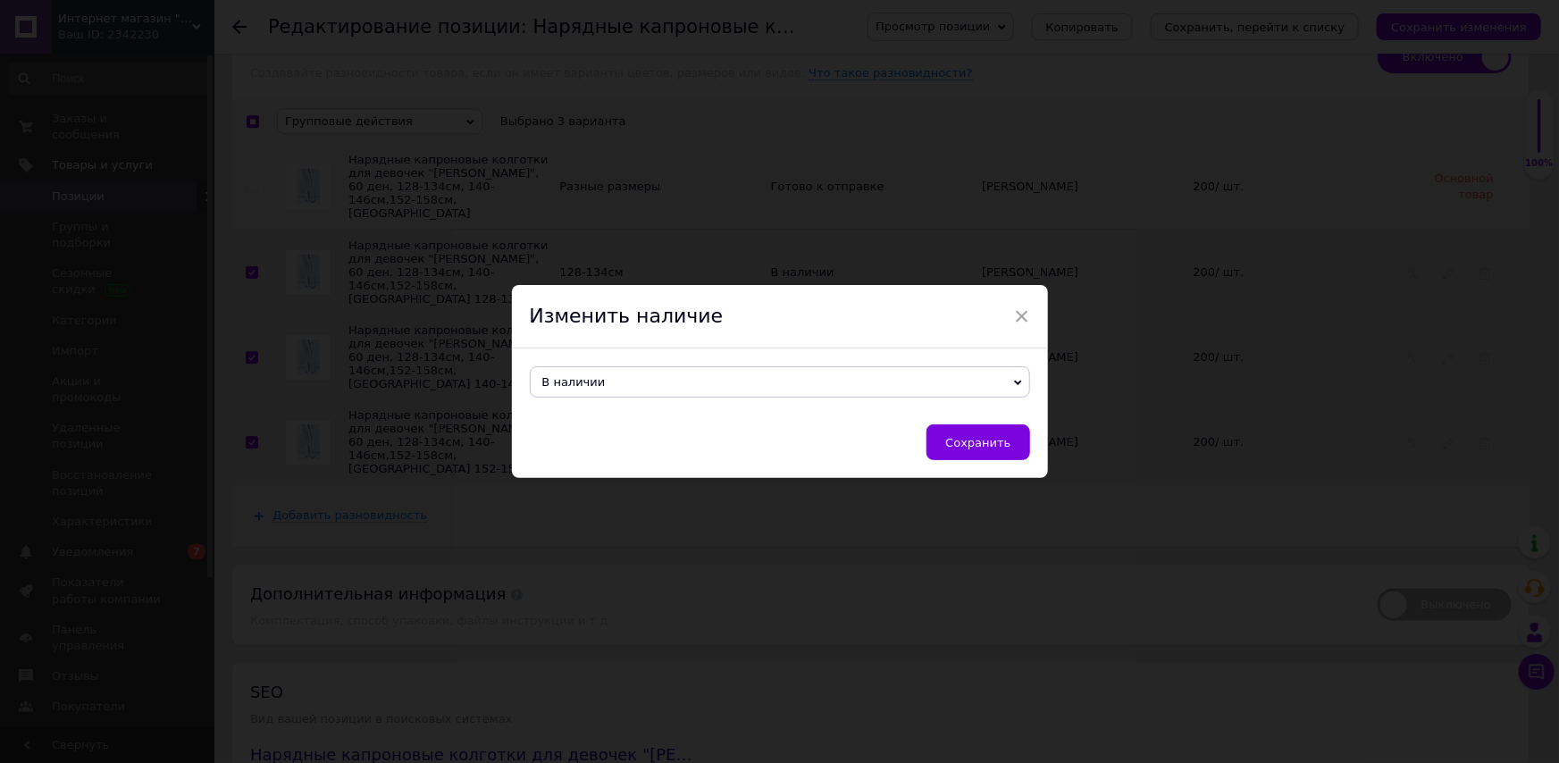
click at [759, 378] on span "В наличии" at bounding box center [780, 381] width 500 height 31
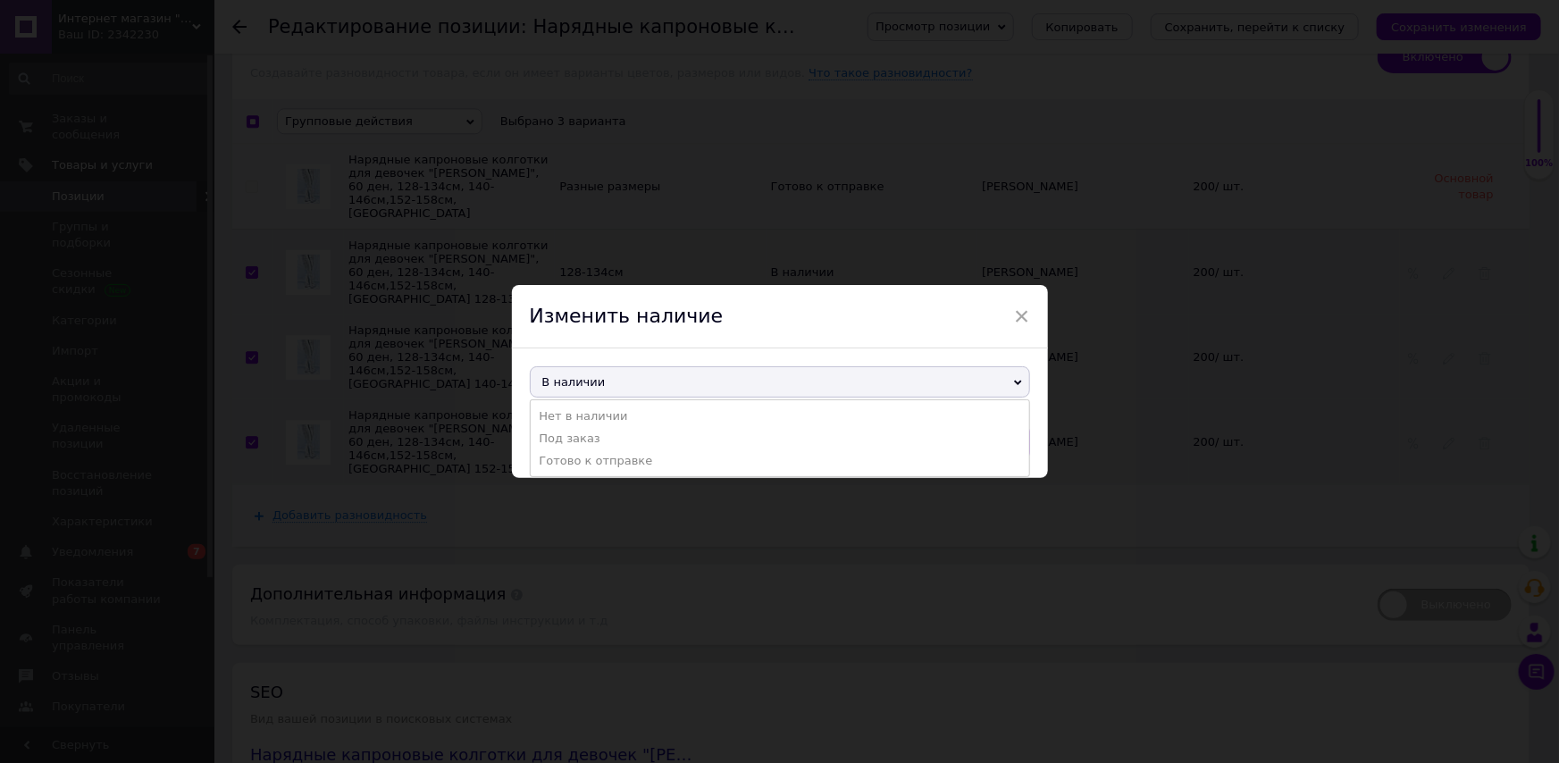
click at [637, 465] on li "Готово к отправке" at bounding box center [780, 460] width 499 height 22
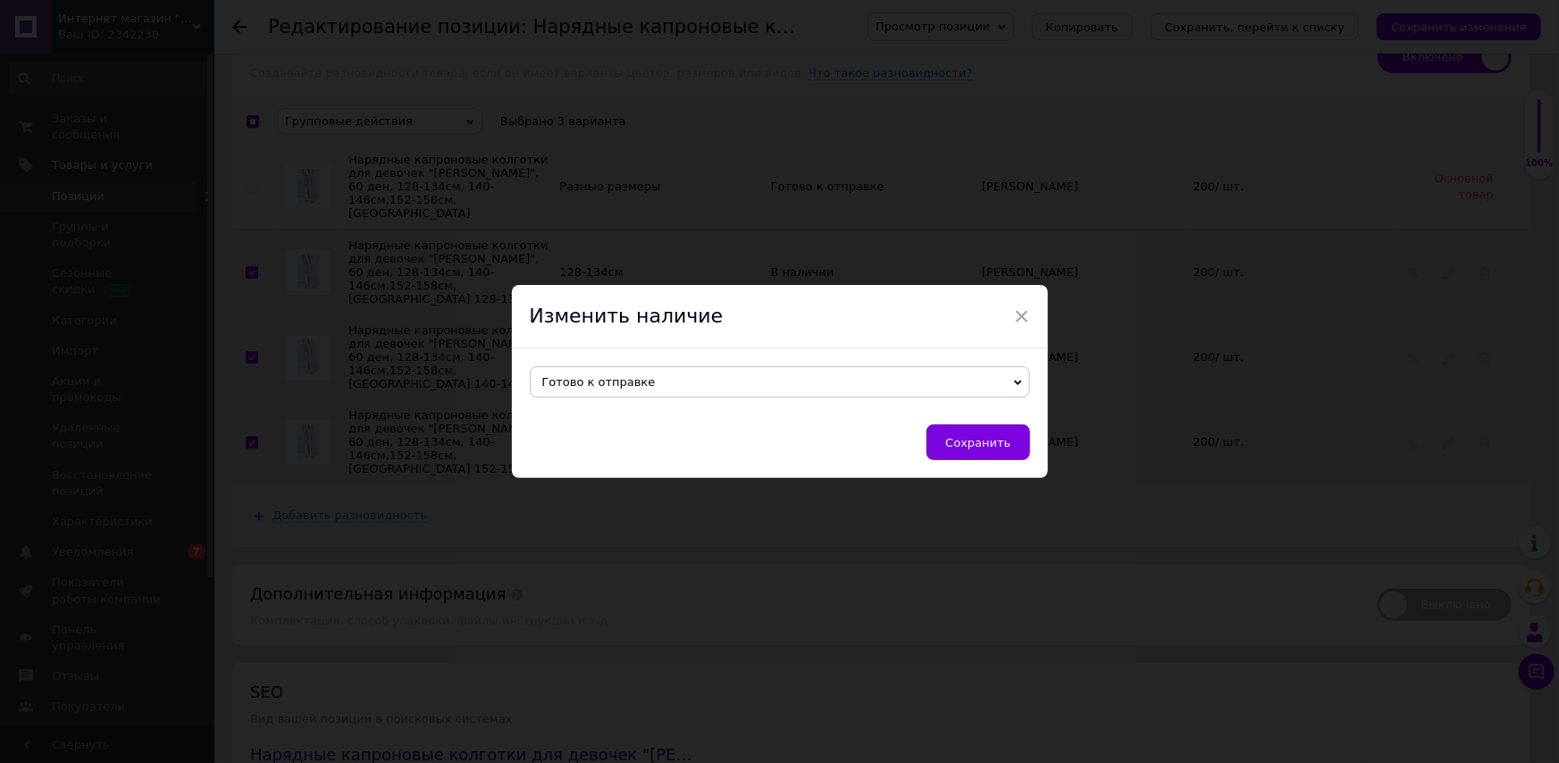
click at [975, 441] on span "Сохранить" at bounding box center [977, 442] width 65 height 13
checkbox input "false"
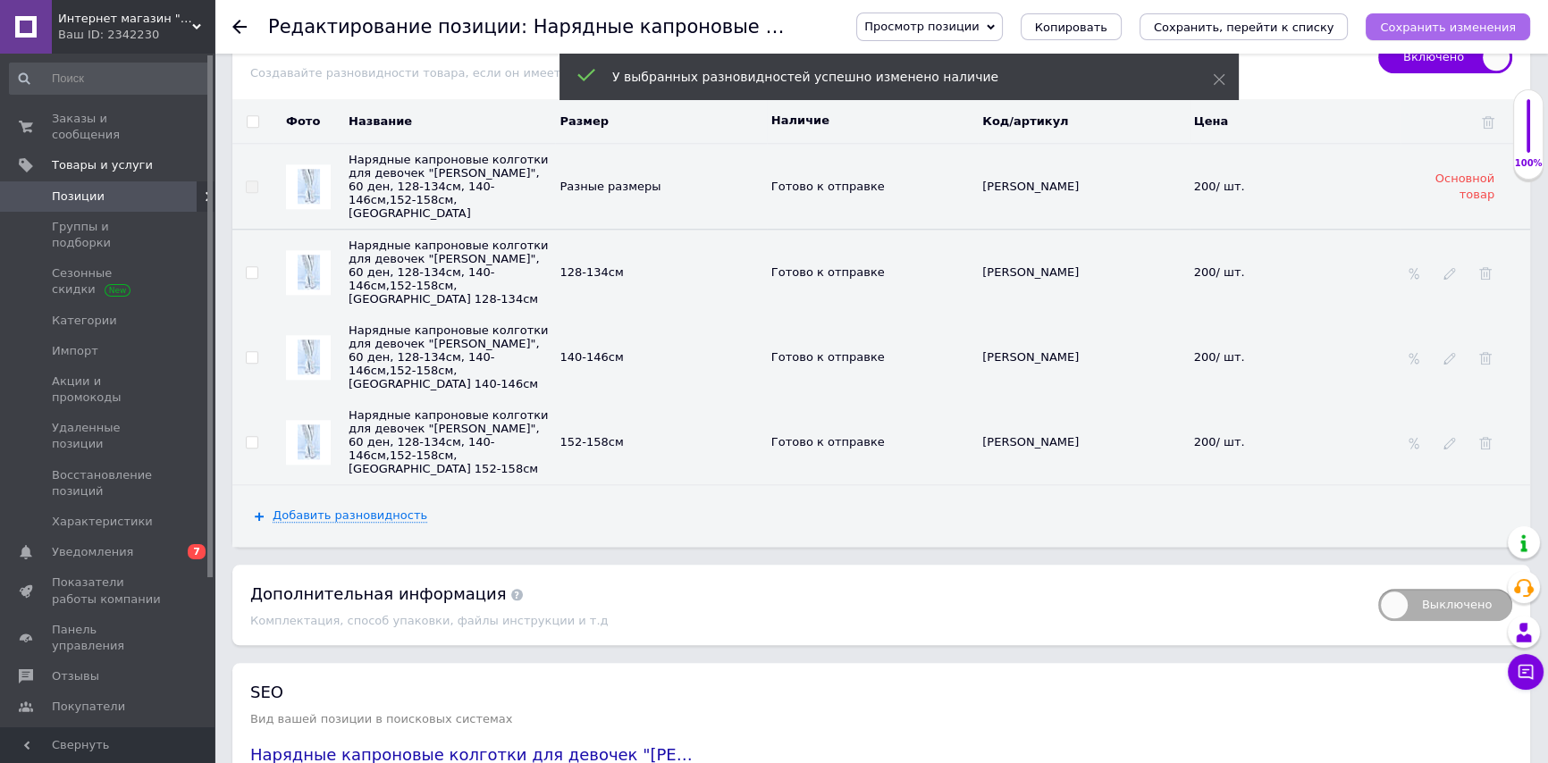
click at [1467, 27] on icon "Сохранить изменения" at bounding box center [1448, 27] width 136 height 13
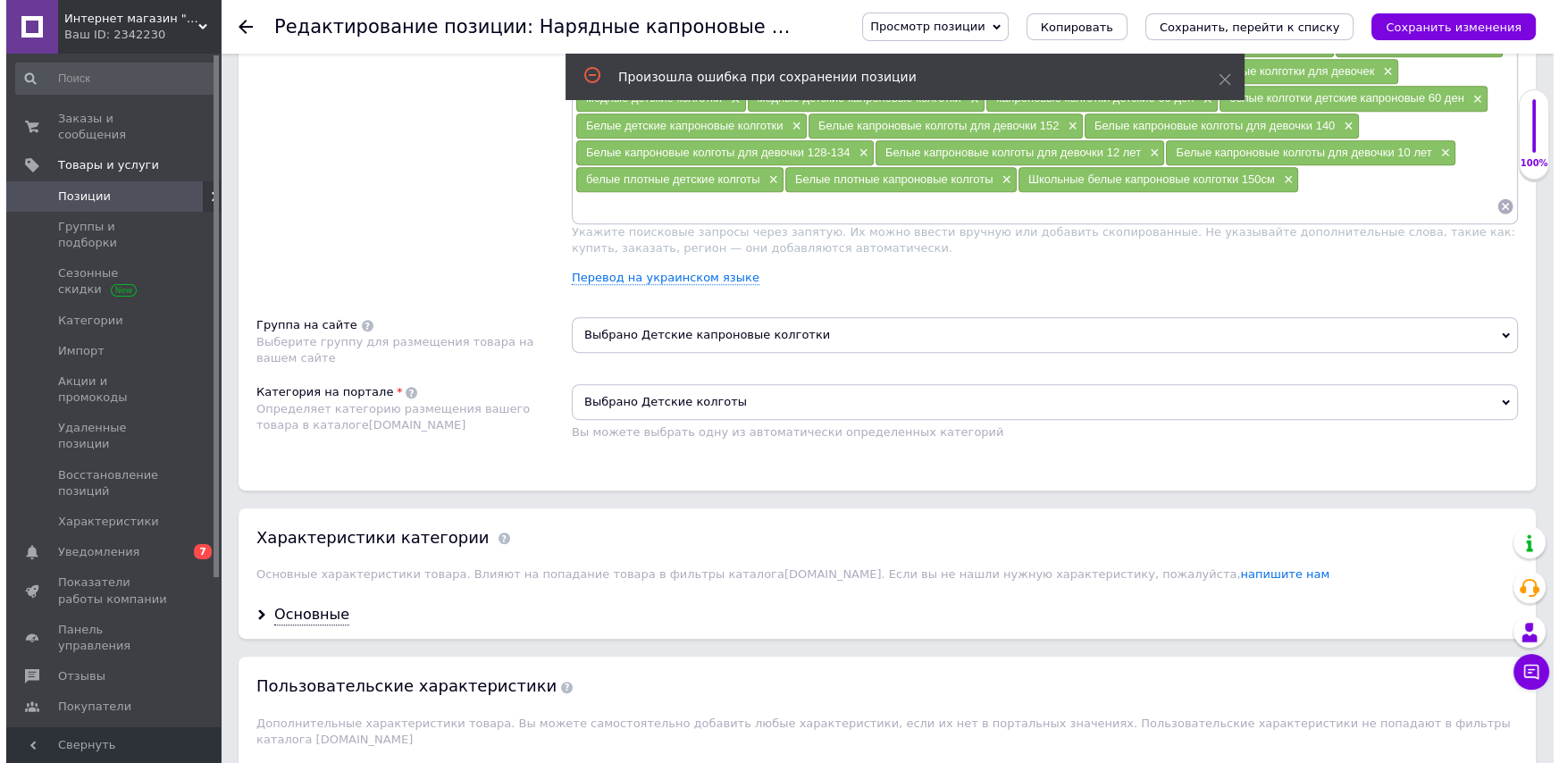
scroll to position [1138, 0]
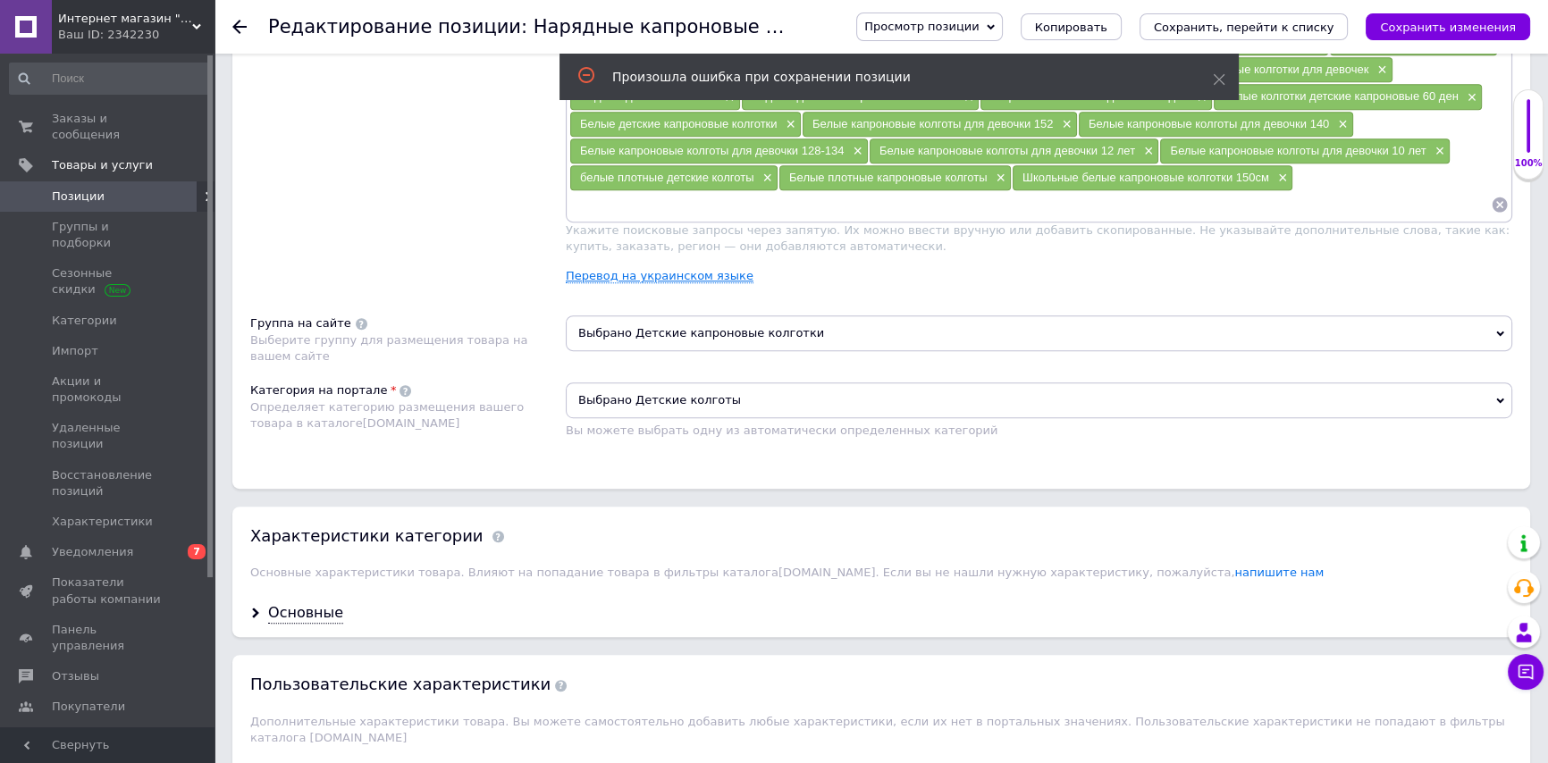
click at [684, 269] on link "Перевод на украинском языке" at bounding box center [660, 276] width 188 height 14
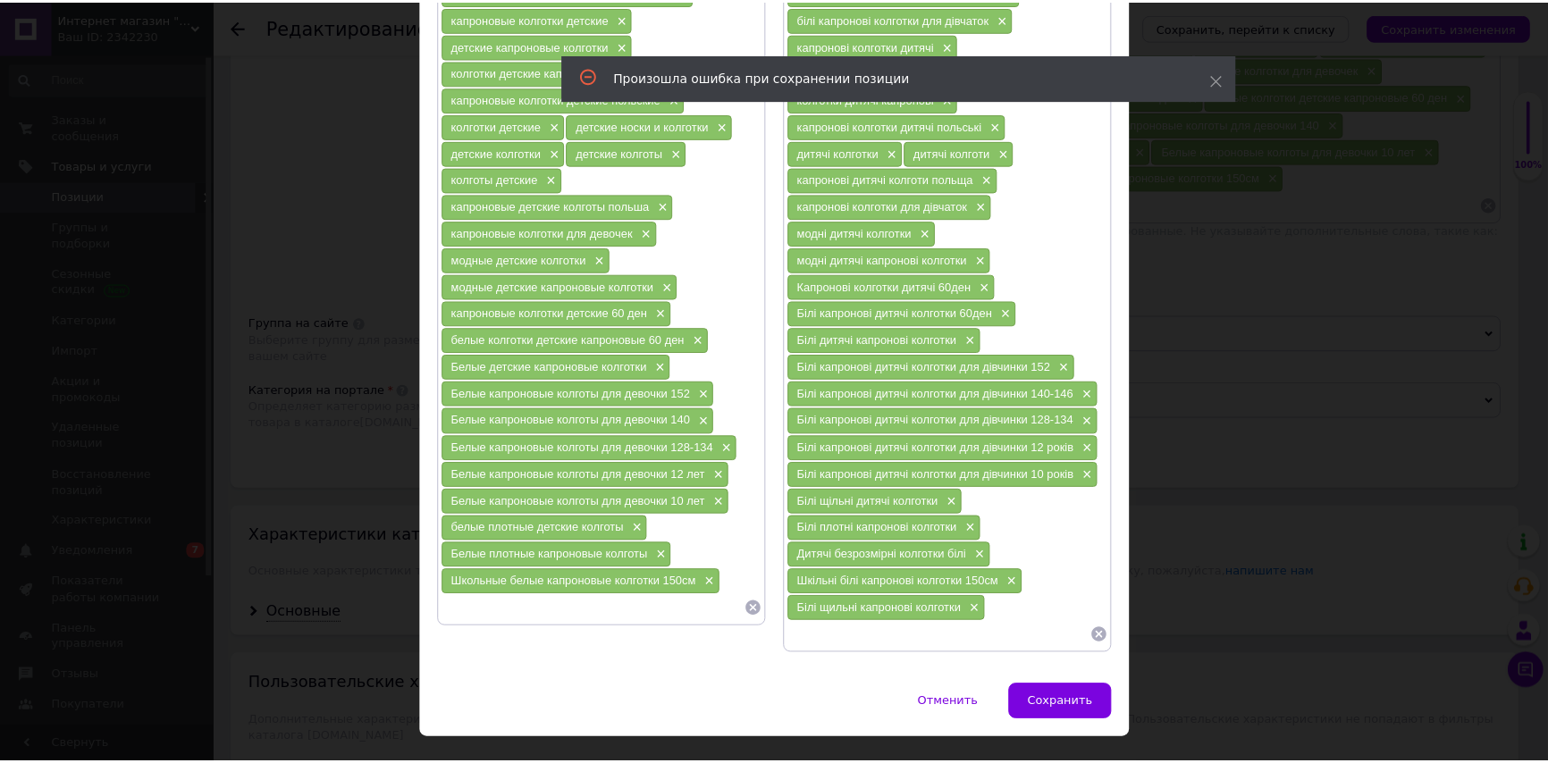
scroll to position [226, 0]
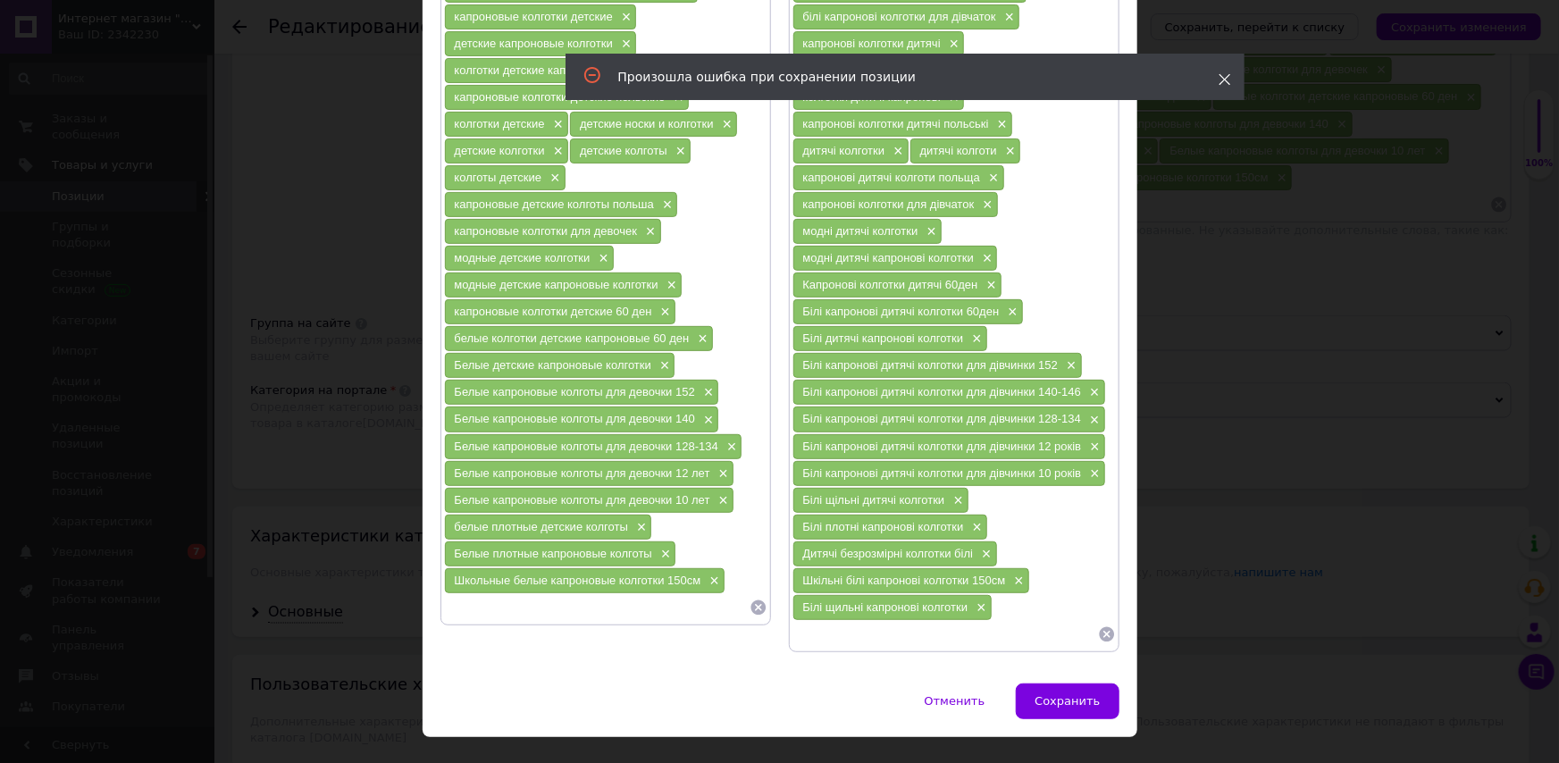
click at [1222, 79] on icon at bounding box center [1225, 79] width 13 height 13
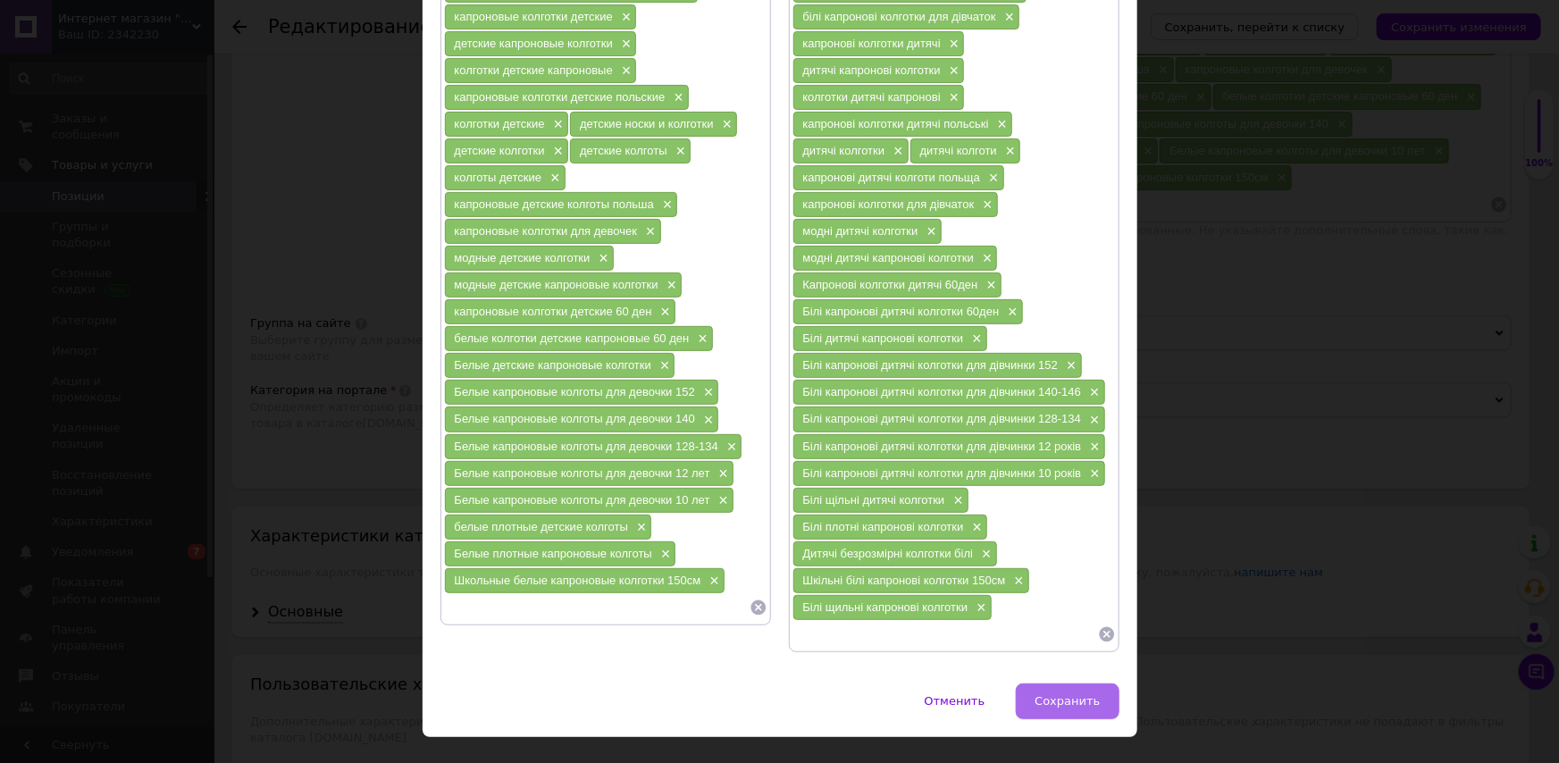
click at [1077, 694] on span "Сохранить" at bounding box center [1067, 700] width 65 height 13
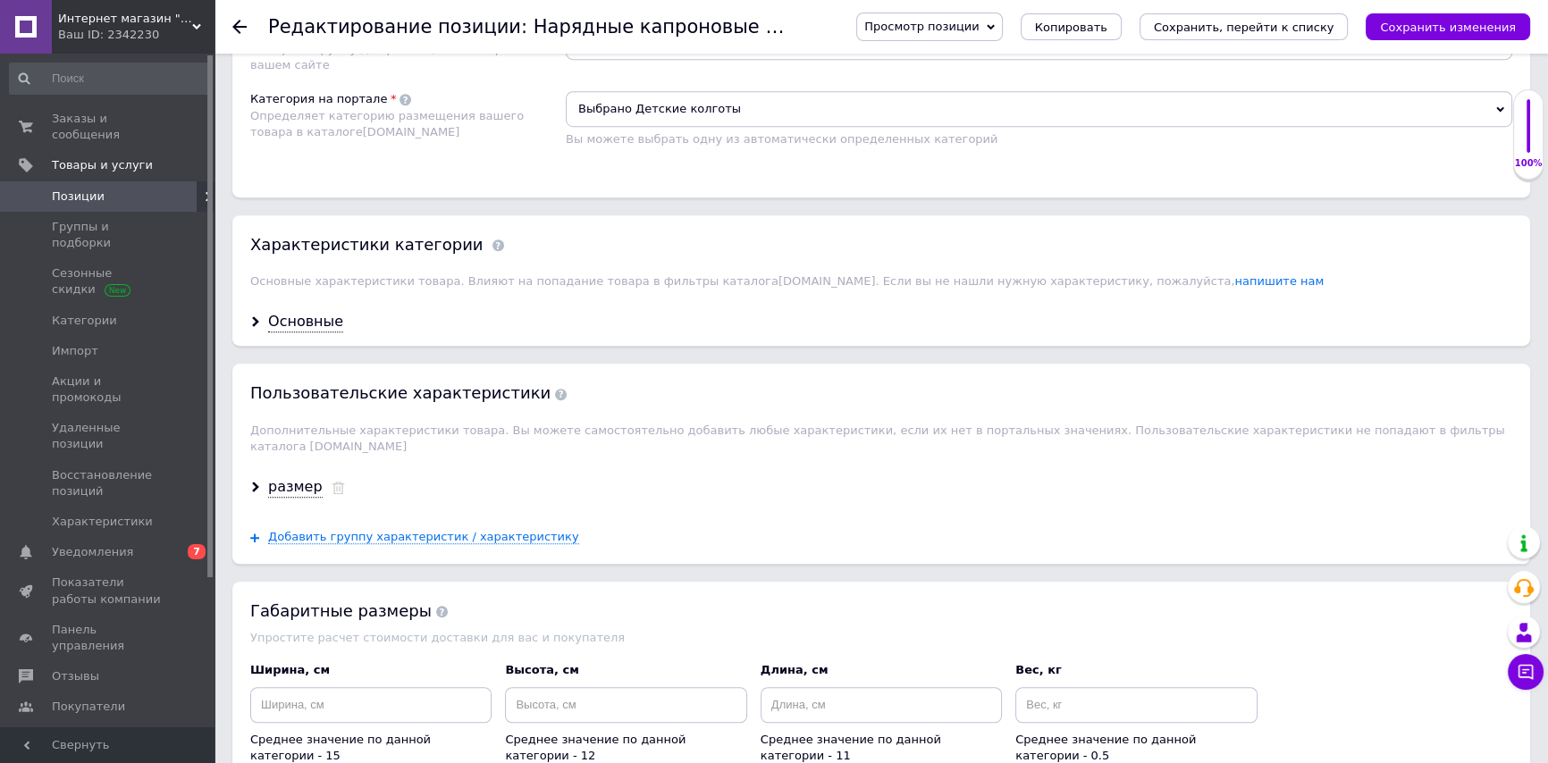
scroll to position [1382, 0]
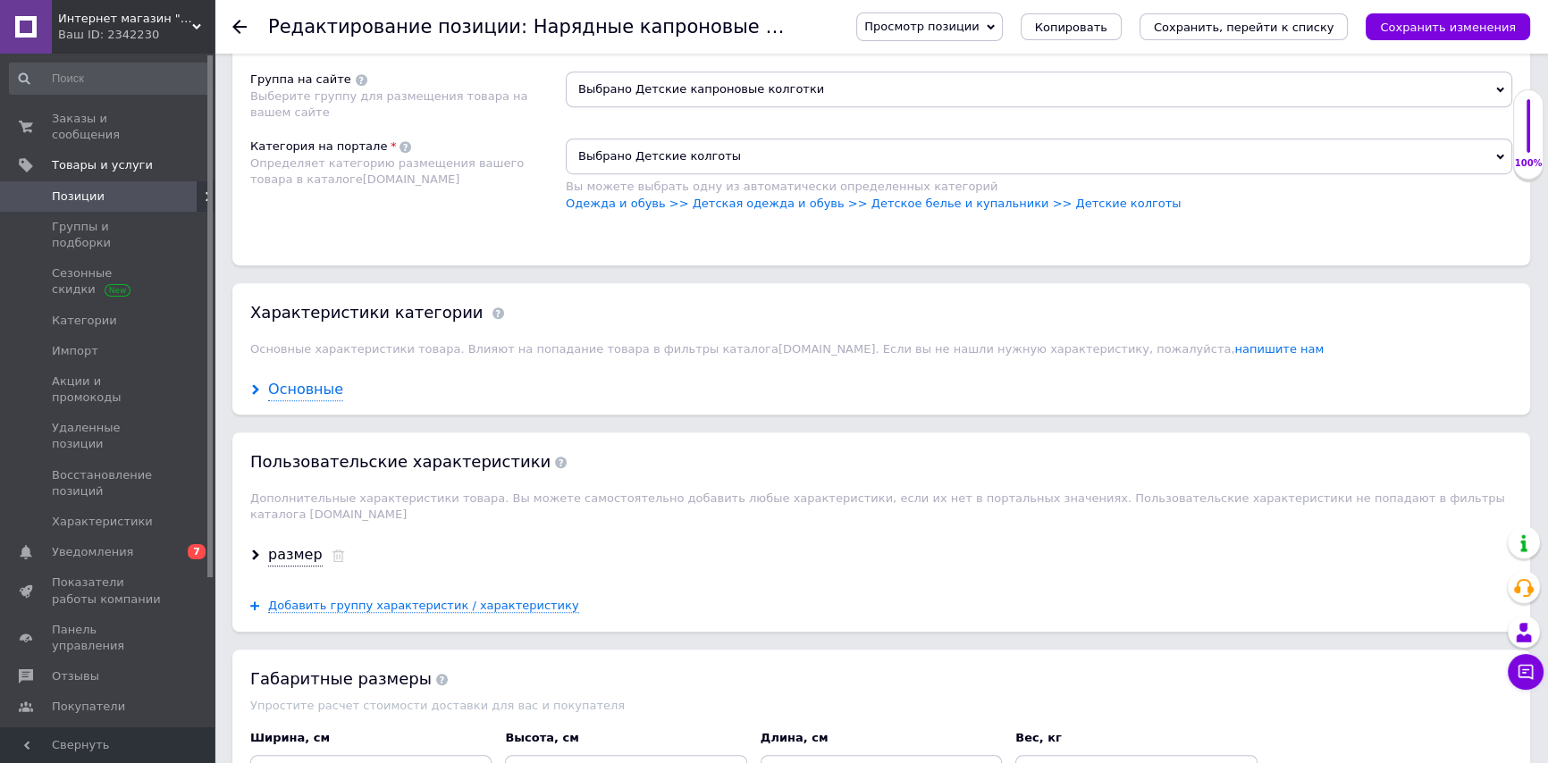
click at [301, 383] on div "Основные" at bounding box center [305, 390] width 75 height 21
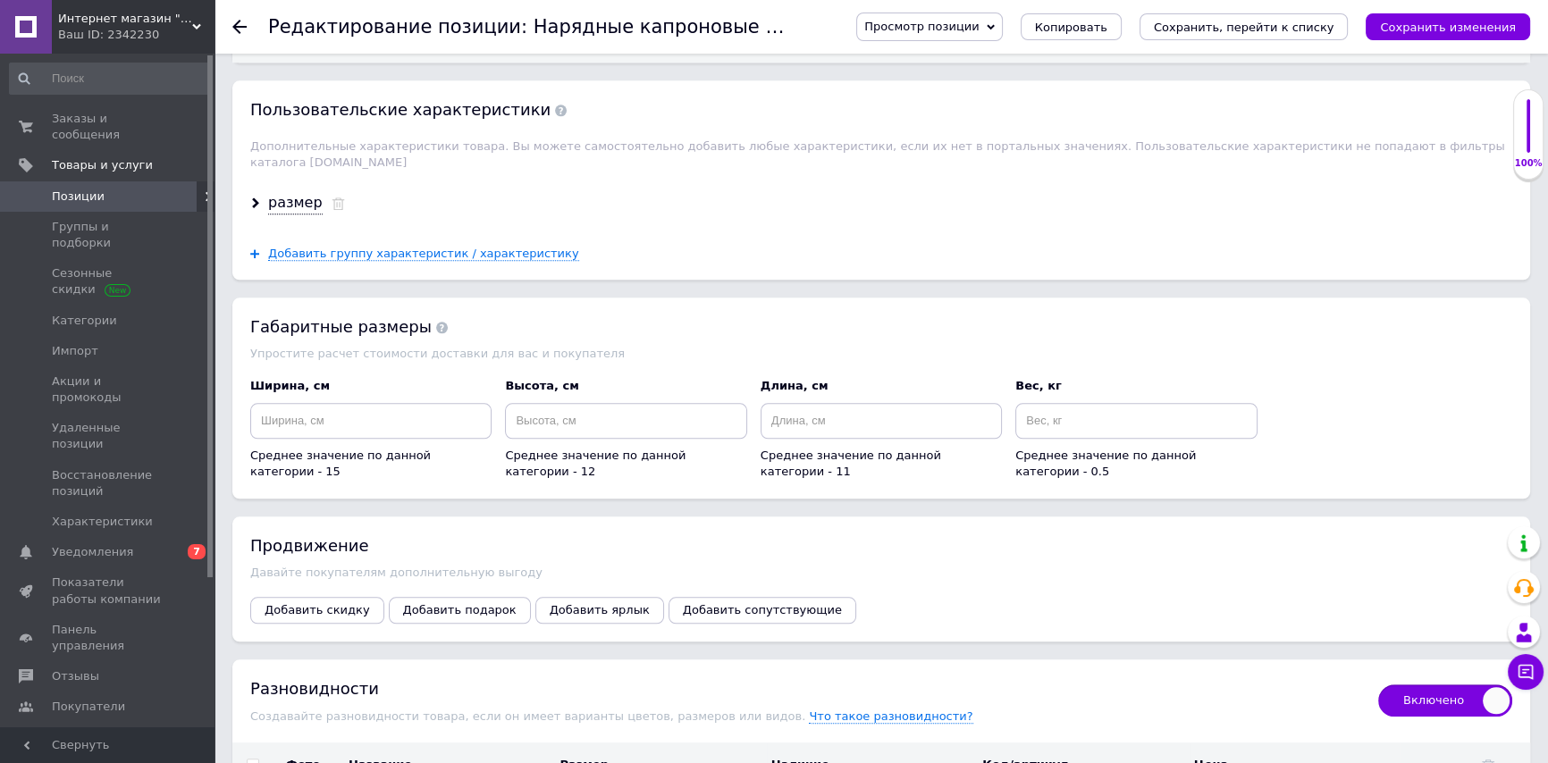
scroll to position [2600, 0]
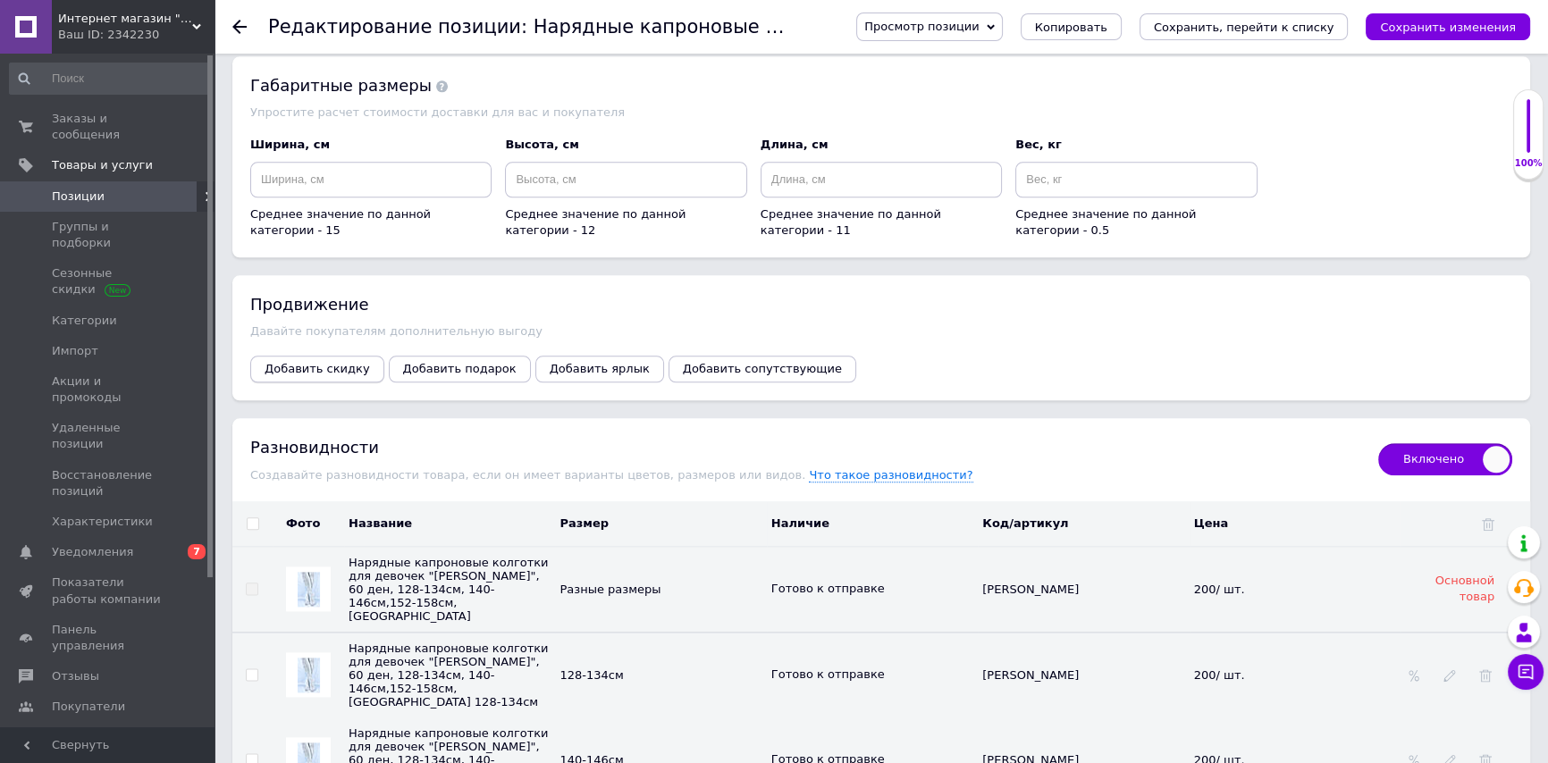
click at [314, 362] on span "Добавить скидку" at bounding box center [317, 368] width 105 height 13
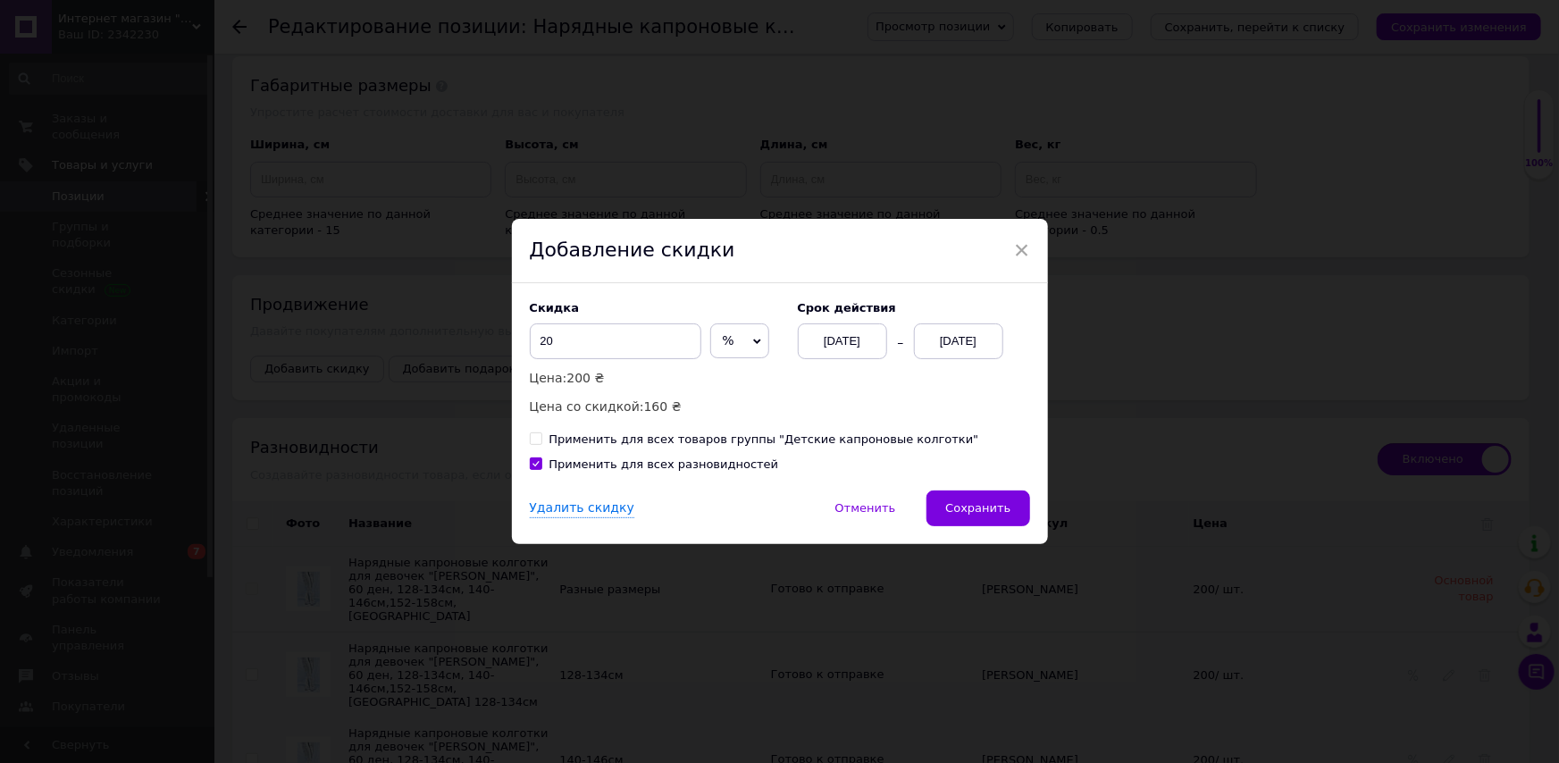
click at [944, 345] on div "[DATE]" at bounding box center [958, 341] width 89 height 36
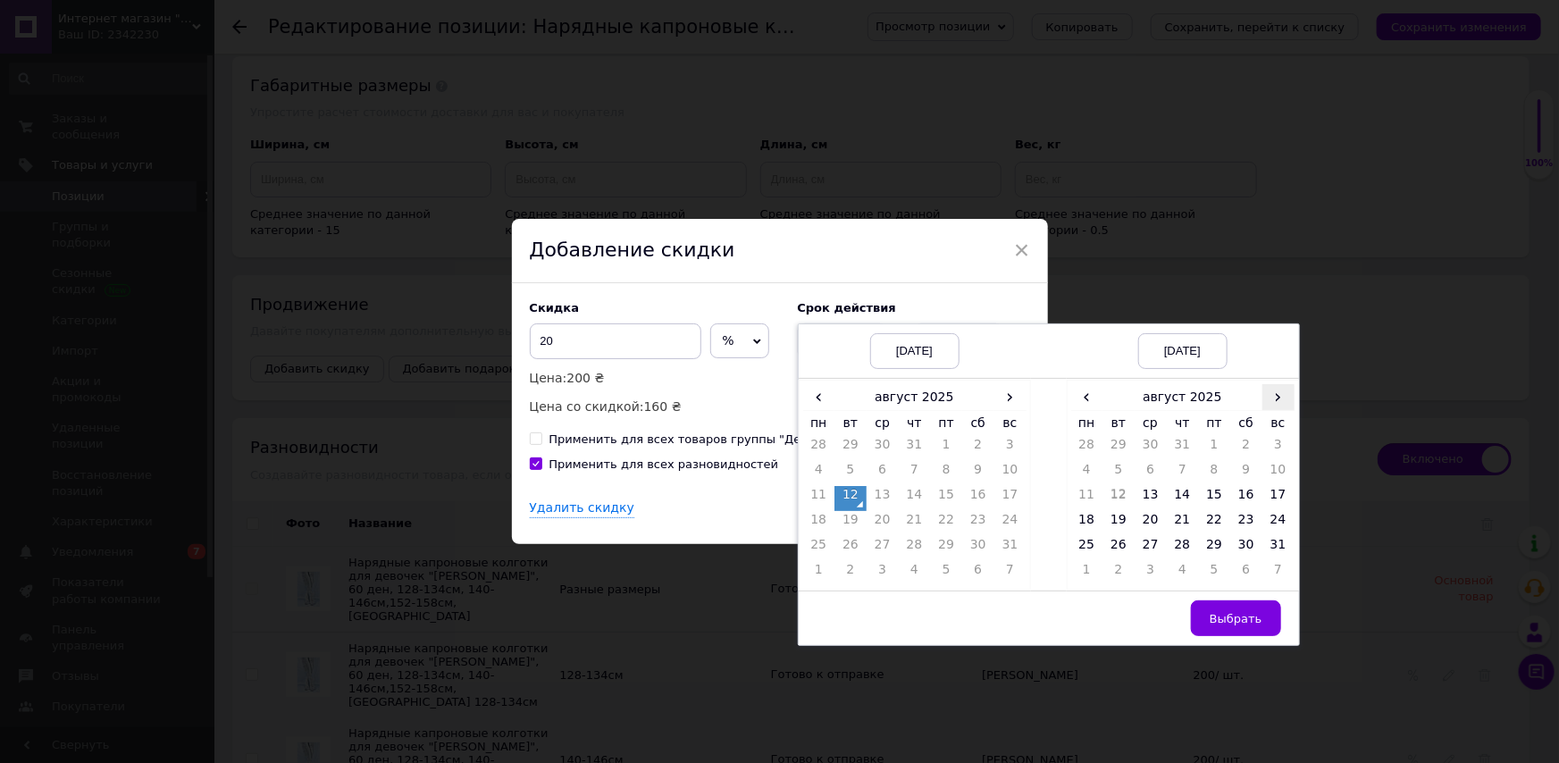
click at [1279, 385] on span "›" at bounding box center [1279, 397] width 32 height 26
click at [1217, 541] on td "26" at bounding box center [1214, 548] width 32 height 25
click at [1233, 612] on span "Выбрать" at bounding box center [1236, 618] width 53 height 13
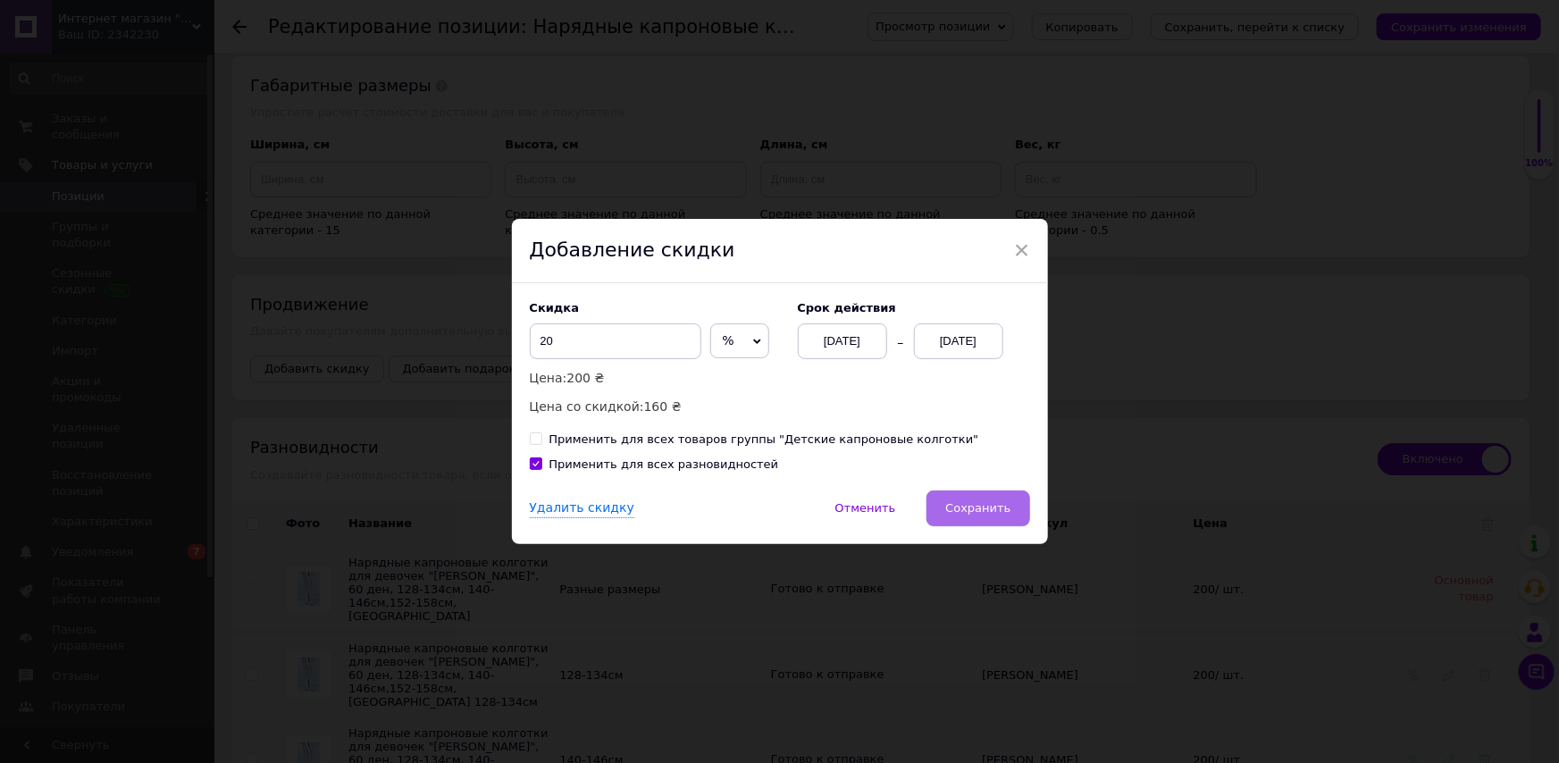
click at [992, 498] on button "Сохранить" at bounding box center [978, 509] width 103 height 36
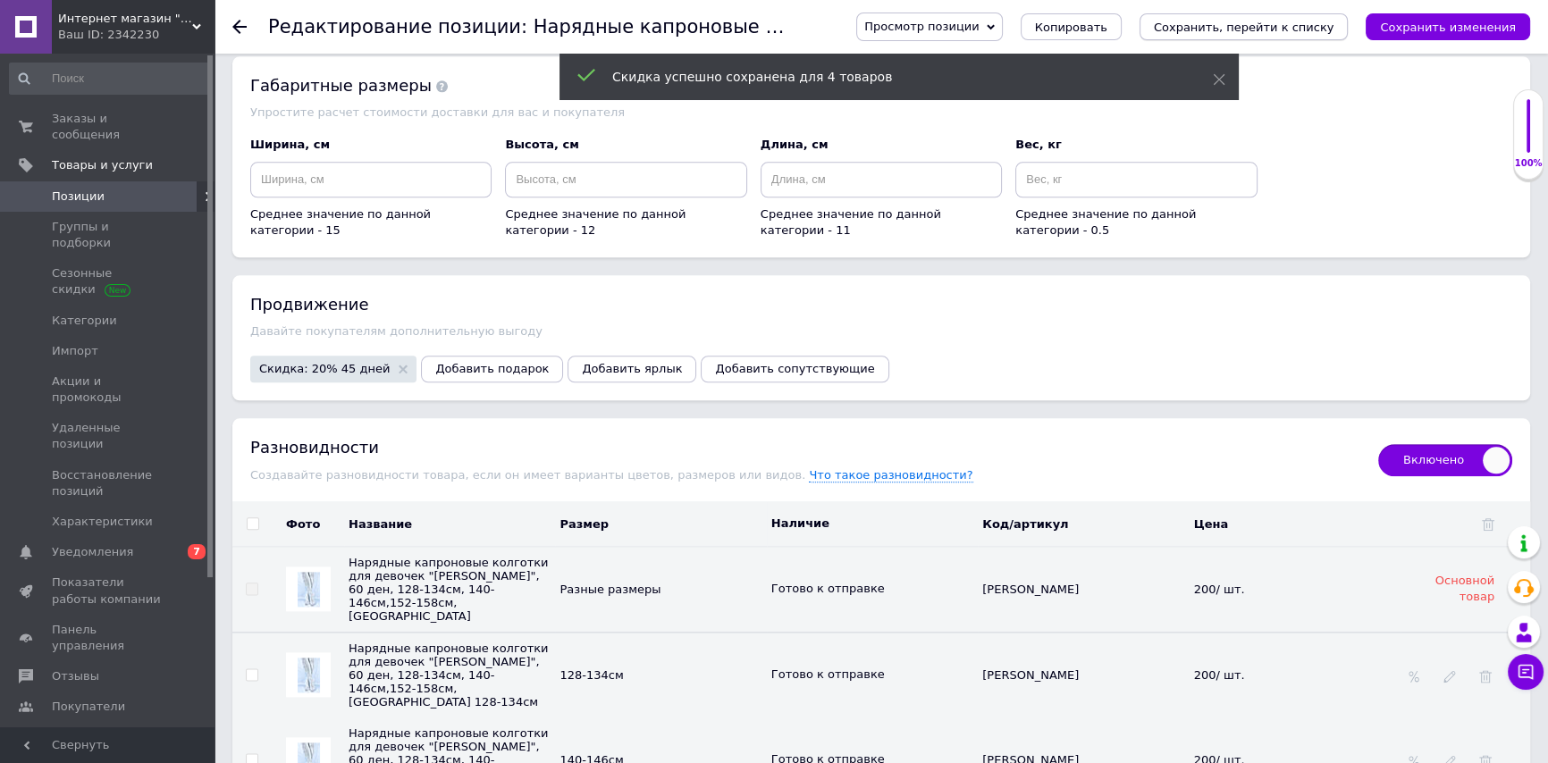
click at [1302, 29] on icon "Сохранить, перейти к списку" at bounding box center [1244, 27] width 181 height 13
click at [1462, 23] on icon "Сохранить изменения" at bounding box center [1448, 27] width 136 height 13
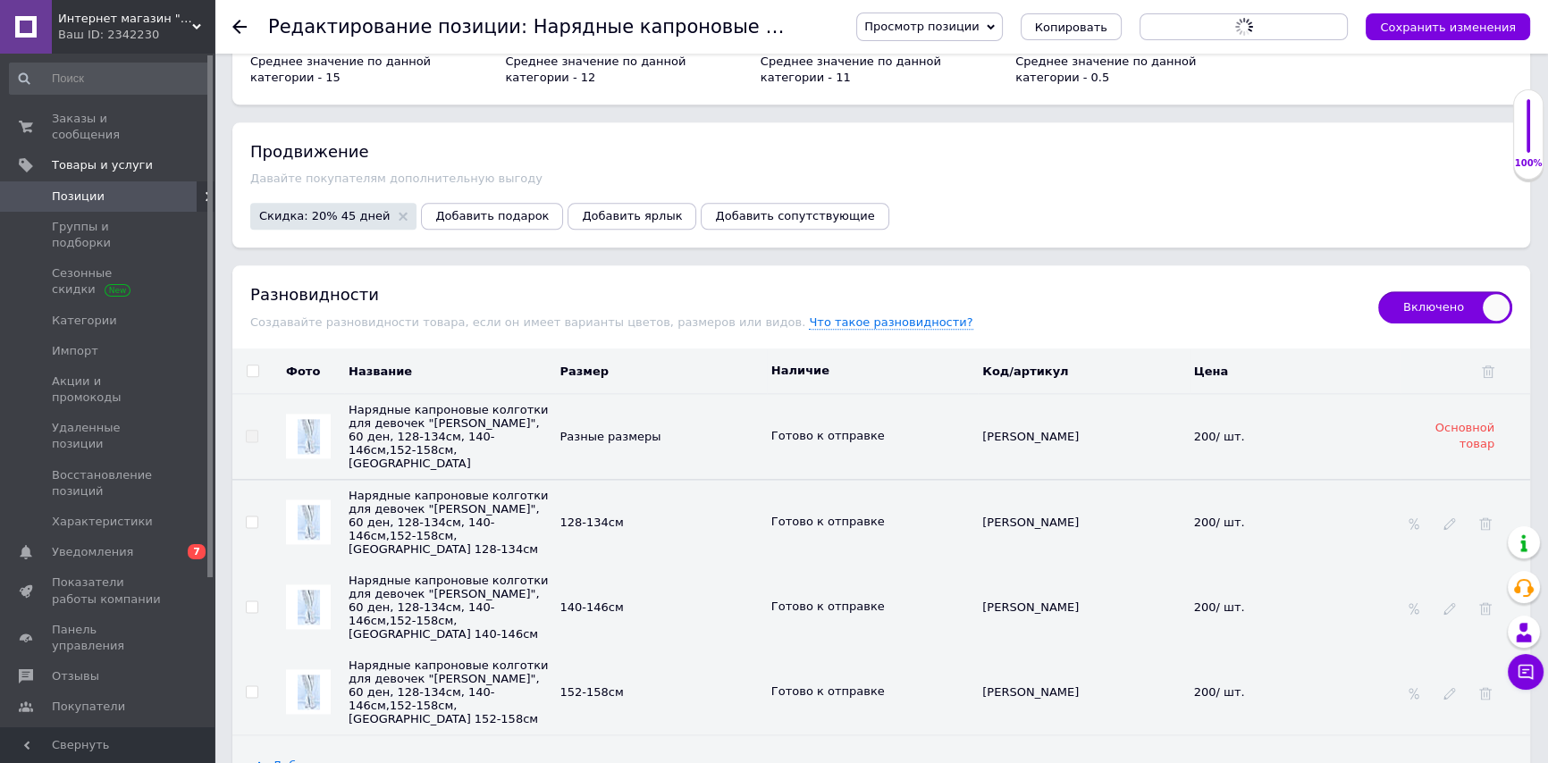
scroll to position [2762, 0]
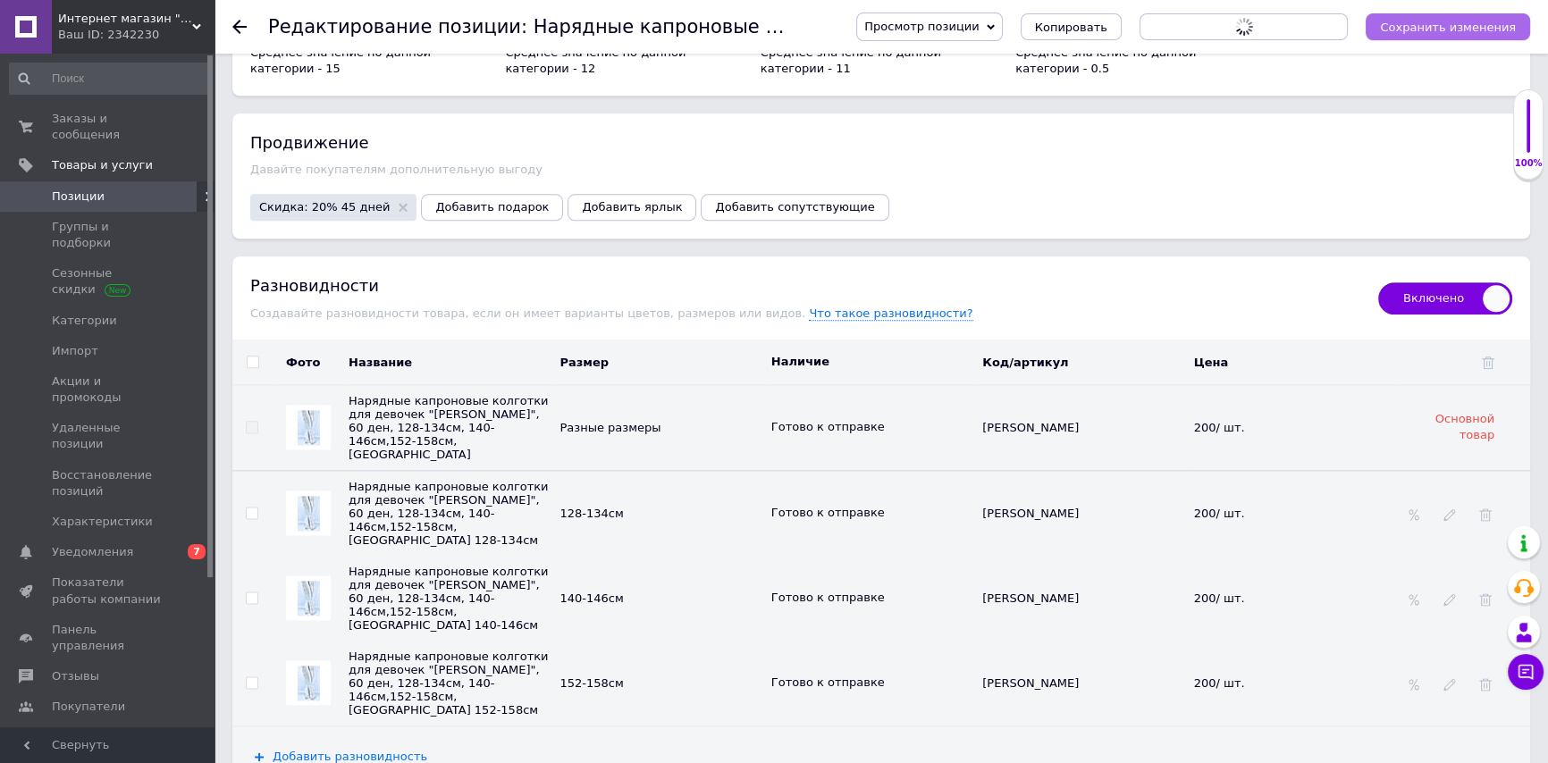
click at [1430, 21] on icon "Сохранить изменения" at bounding box center [1448, 27] width 136 height 13
click at [240, 23] on icon at bounding box center [239, 27] width 14 height 14
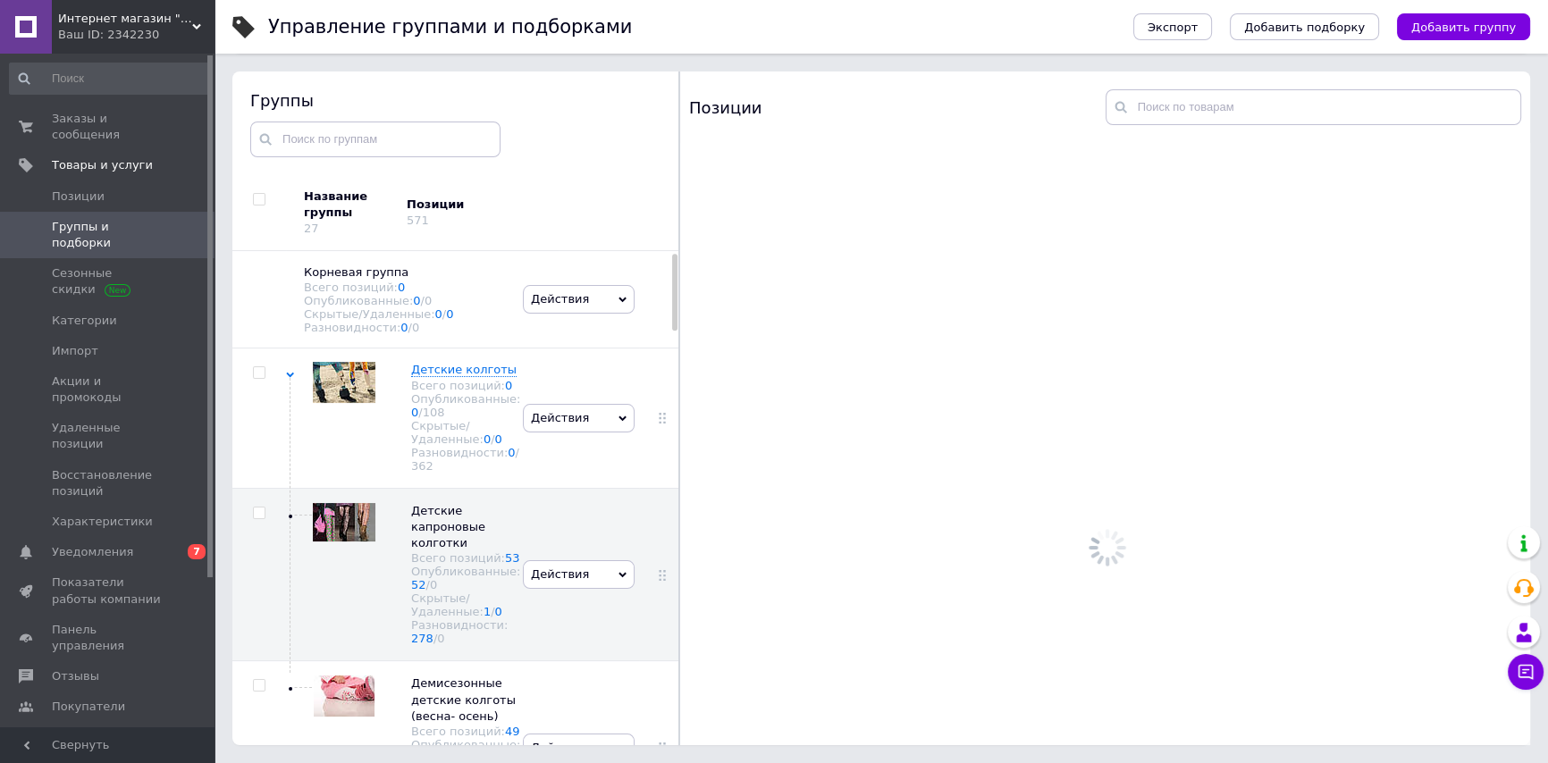
scroll to position [13, 0]
